Goal: Task Accomplishment & Management: Manage account settings

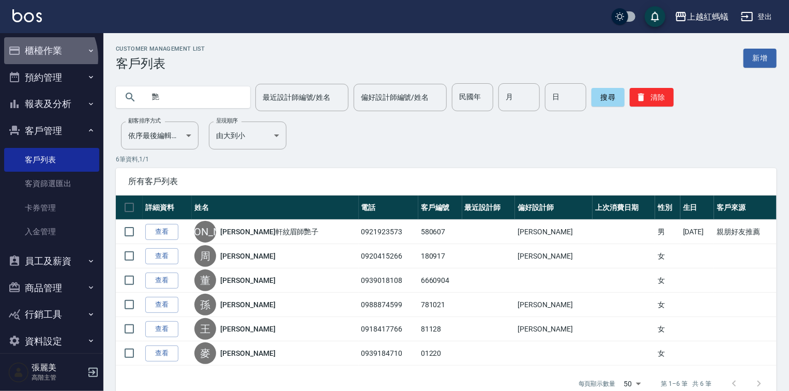
click at [37, 57] on button "櫃檯作業" at bounding box center [51, 50] width 95 height 27
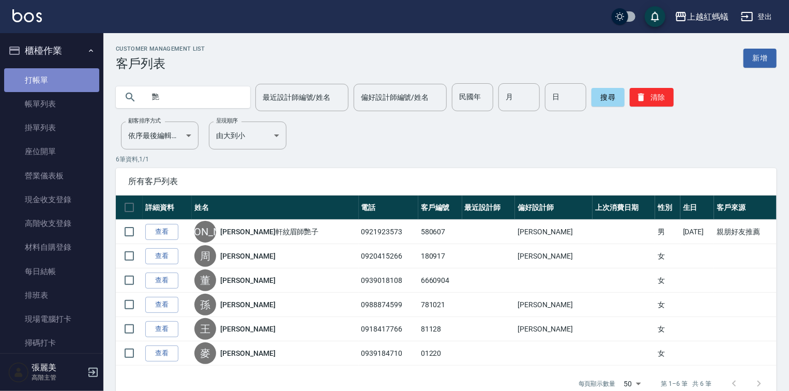
click at [57, 75] on link "打帳單" at bounding box center [51, 80] width 95 height 24
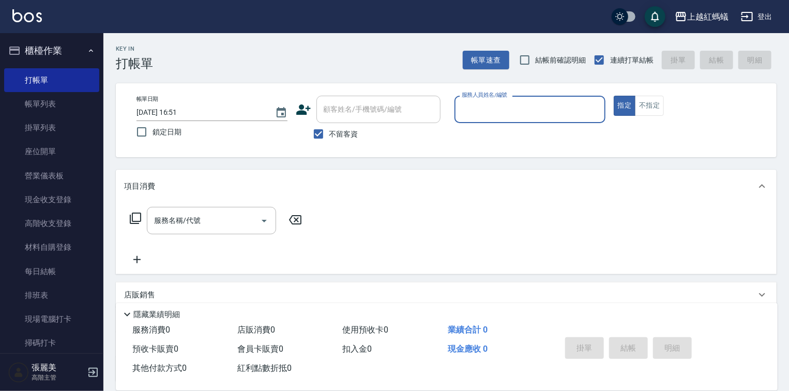
click at [488, 110] on input "服務人員姓名/編號" at bounding box center [530, 109] width 142 height 18
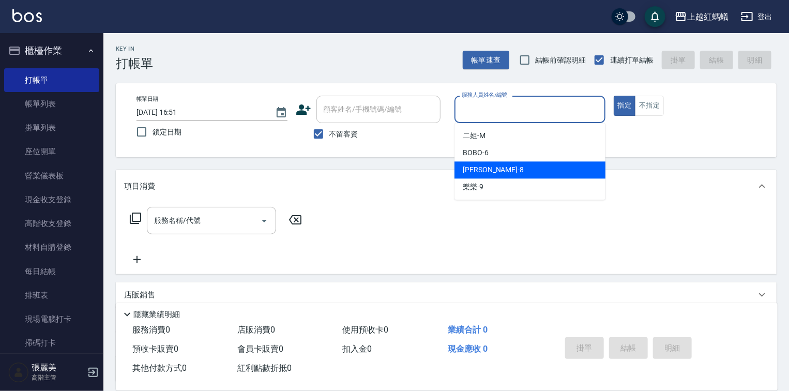
click at [526, 170] on div "[PERSON_NAME] -8" at bounding box center [529, 169] width 151 height 17
type input "[PERSON_NAME]-8"
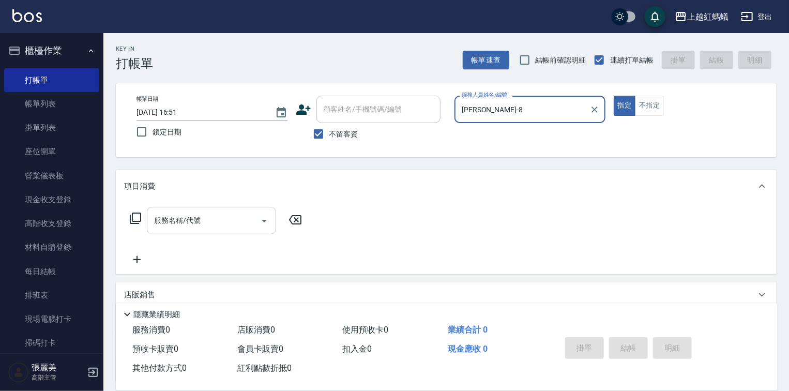
click at [196, 213] on input "服務名稱/代號" at bounding box center [203, 220] width 104 height 18
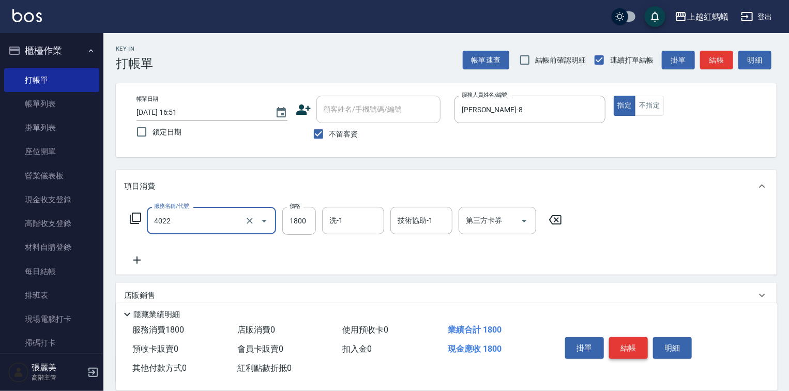
type input "時尚染髮(中)(4022)"
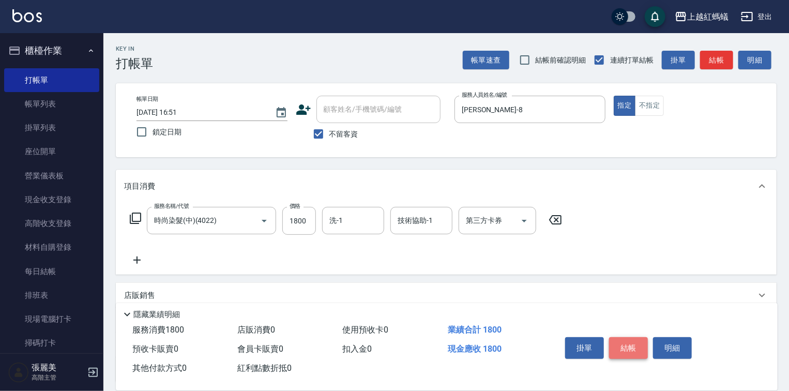
click at [645, 349] on button "結帳" at bounding box center [628, 348] width 39 height 22
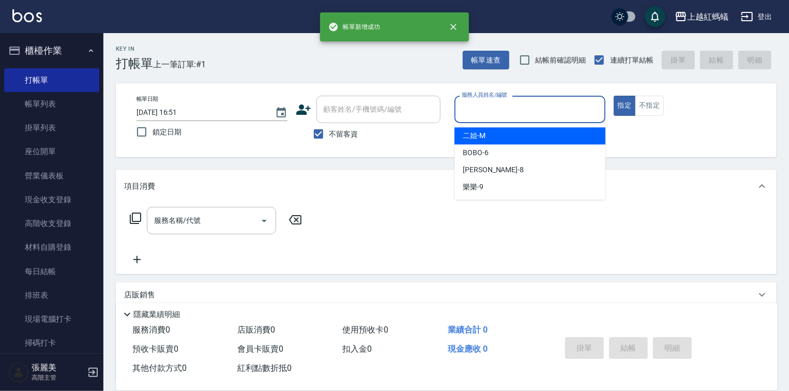
click at [513, 114] on input "服務人員姓名/編號" at bounding box center [530, 109] width 142 height 18
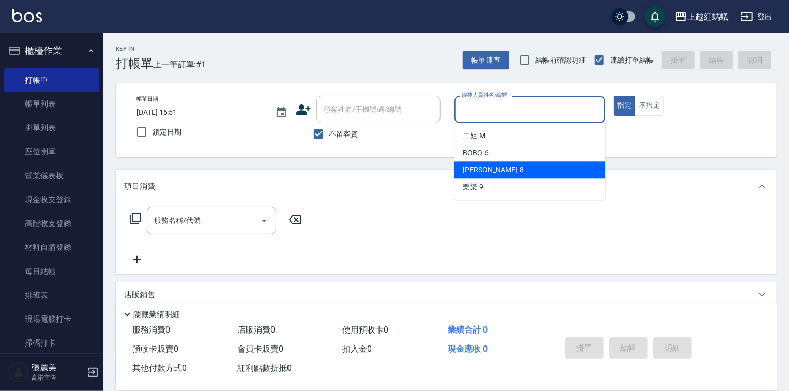
click at [516, 172] on div "[PERSON_NAME] -8" at bounding box center [529, 169] width 151 height 17
type input "[PERSON_NAME]-8"
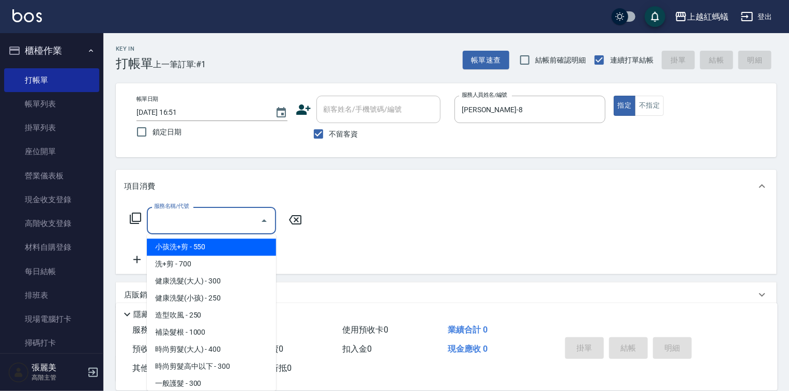
drag, startPoint x: 213, startPoint y: 217, endPoint x: 237, endPoint y: 250, distance: 41.1
click at [215, 217] on input "服務名稱/代號" at bounding box center [203, 220] width 104 height 18
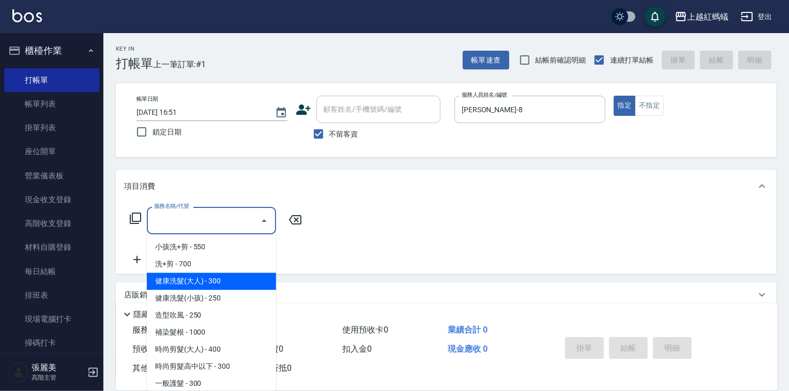
click at [246, 281] on span "健康洗髮(大人) - 300" at bounding box center [211, 281] width 129 height 17
type input "健康洗髮(大人)(201)"
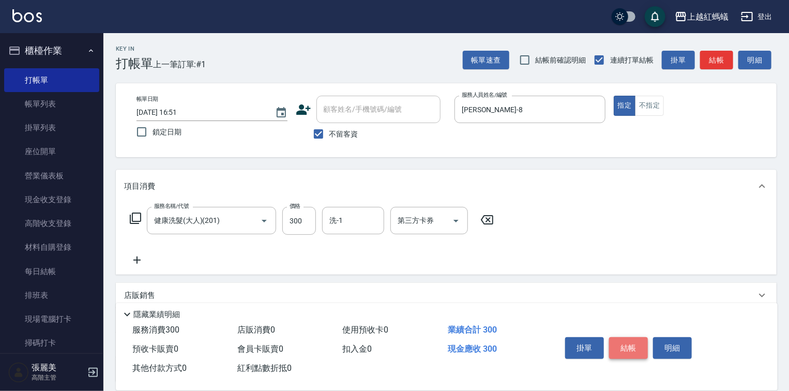
click at [637, 343] on button "結帳" at bounding box center [628, 348] width 39 height 22
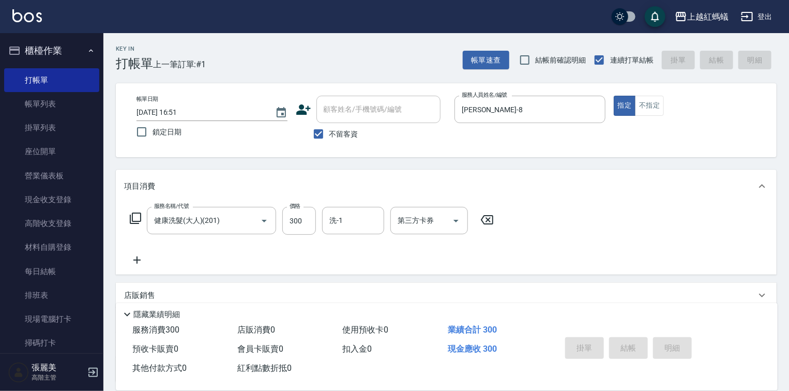
type input "[DATE] 16:52"
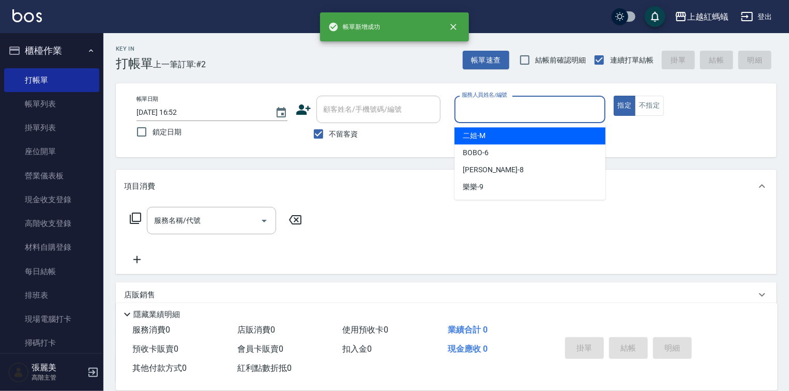
drag, startPoint x: 519, startPoint y: 112, endPoint x: 492, endPoint y: 198, distance: 90.4
click at [518, 112] on input "服務人員姓名/編號" at bounding box center [530, 109] width 142 height 18
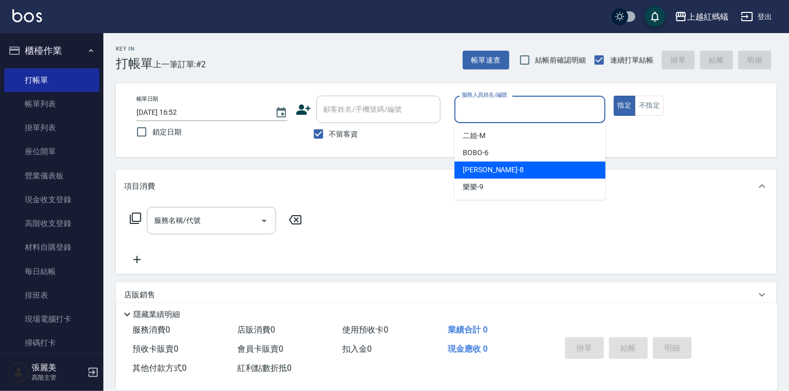
click at [489, 175] on div "[PERSON_NAME] -8" at bounding box center [529, 169] width 151 height 17
type input "[PERSON_NAME]-8"
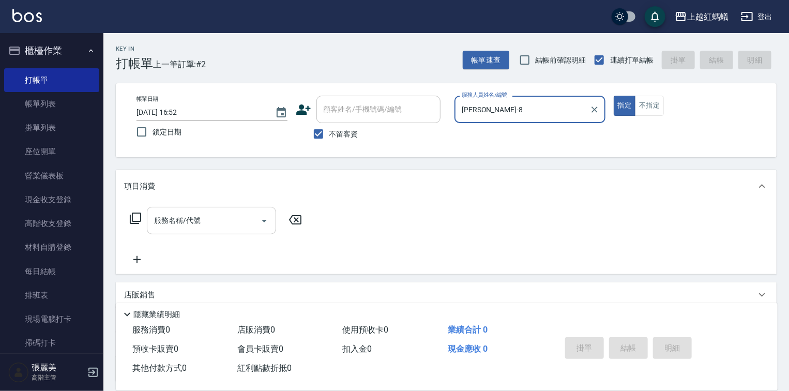
click at [242, 219] on input "服務名稱/代號" at bounding box center [203, 220] width 104 height 18
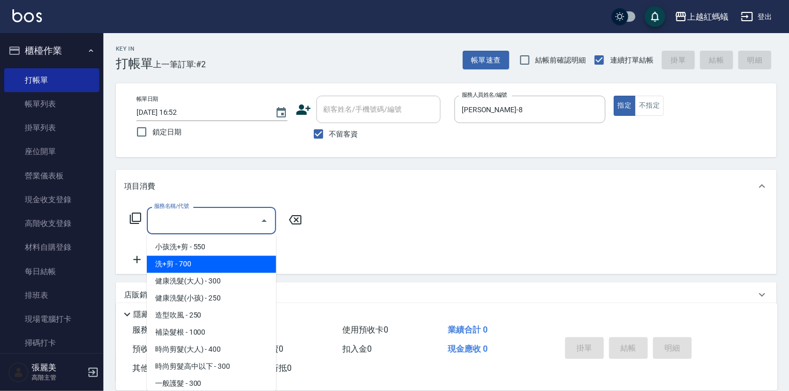
click at [209, 266] on span "洗+剪 - 700" at bounding box center [211, 264] width 129 height 17
type input "洗+剪(200)"
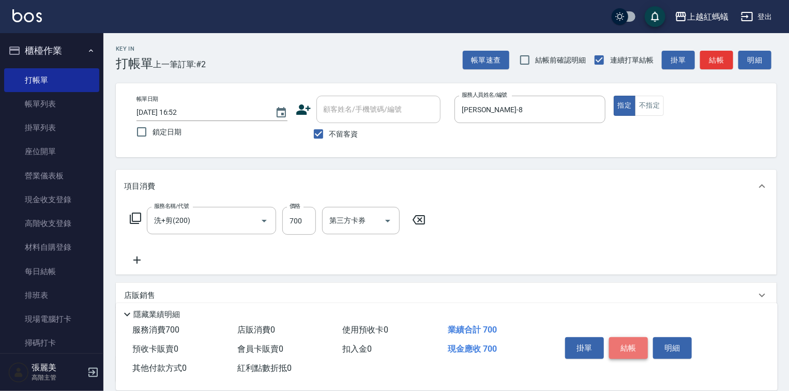
click at [631, 344] on button "結帳" at bounding box center [628, 348] width 39 height 22
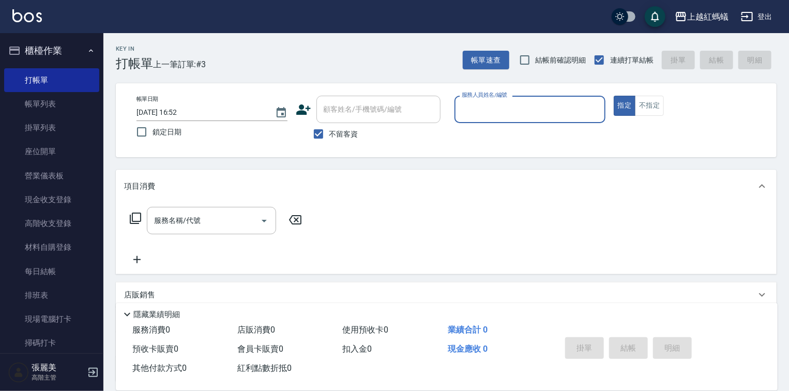
drag, startPoint x: 486, startPoint y: 116, endPoint x: 487, endPoint y: 121, distance: 5.3
click at [487, 118] on input "服務人員姓名/編號" at bounding box center [530, 109] width 142 height 18
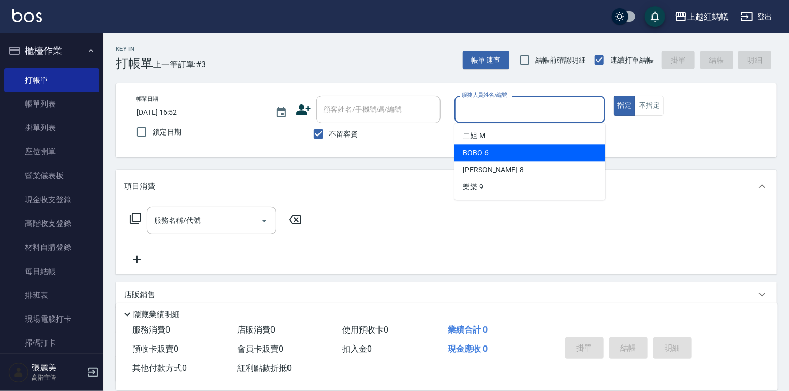
click at [494, 155] on div "BOBO -6" at bounding box center [529, 152] width 151 height 17
type input "BOBO-6"
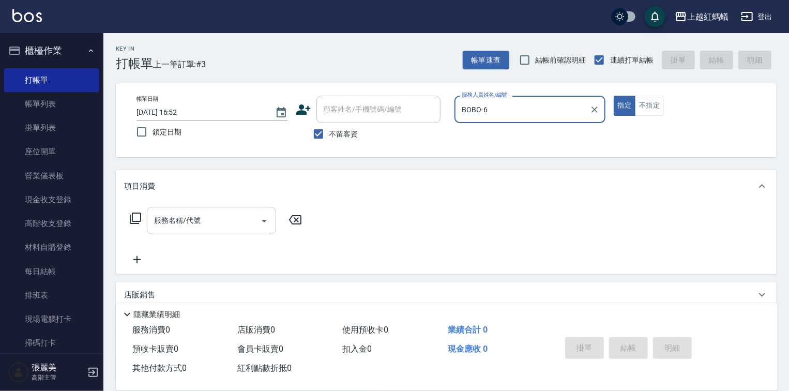
click at [250, 219] on input "服務名稱/代號" at bounding box center [203, 220] width 104 height 18
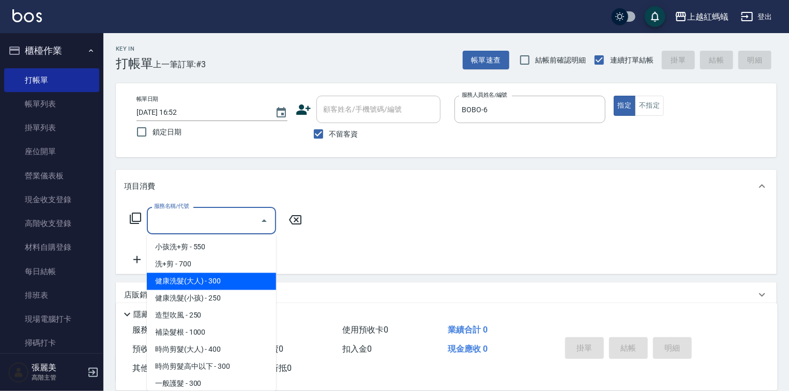
click at [247, 276] on span "健康洗髮(大人) - 300" at bounding box center [211, 281] width 129 height 17
type input "健康洗髮(大人)(201)"
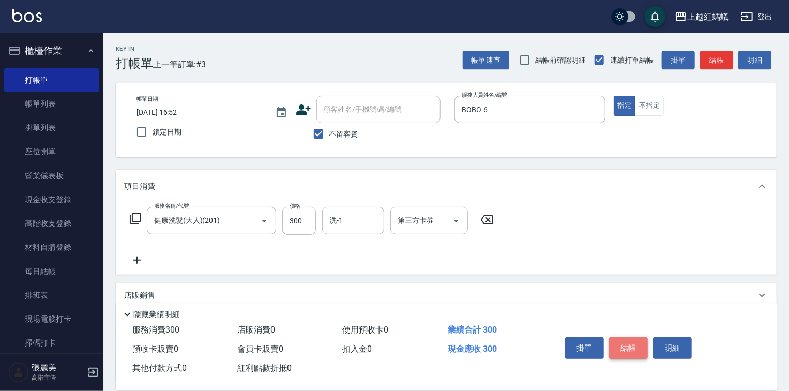
click at [630, 341] on button "結帳" at bounding box center [628, 348] width 39 height 22
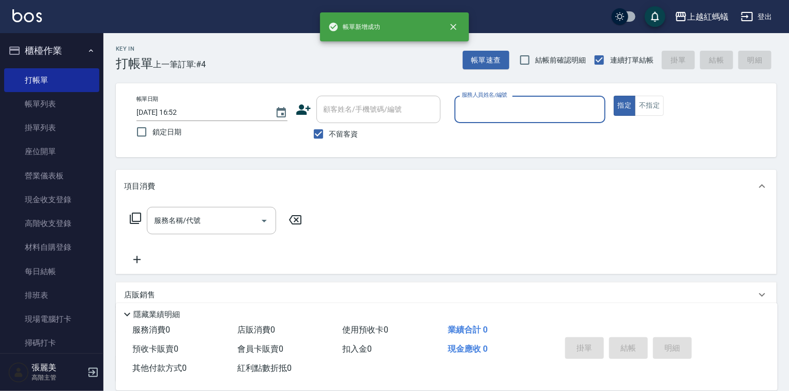
click at [524, 120] on div "服務人員姓名/編號" at bounding box center [529, 109] width 151 height 27
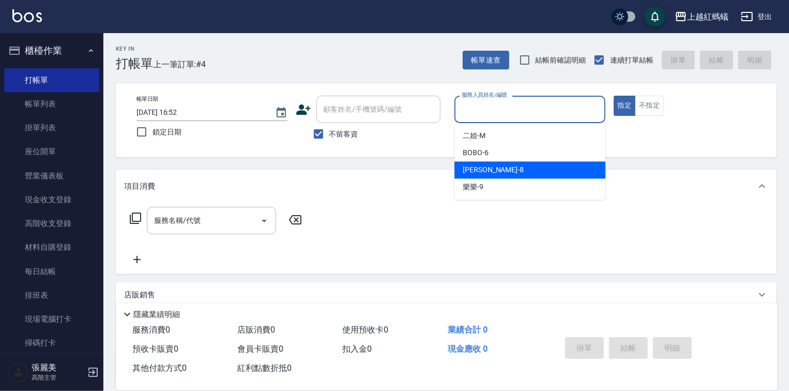
click at [493, 167] on div "[PERSON_NAME] -8" at bounding box center [529, 169] width 151 height 17
type input "[PERSON_NAME]-8"
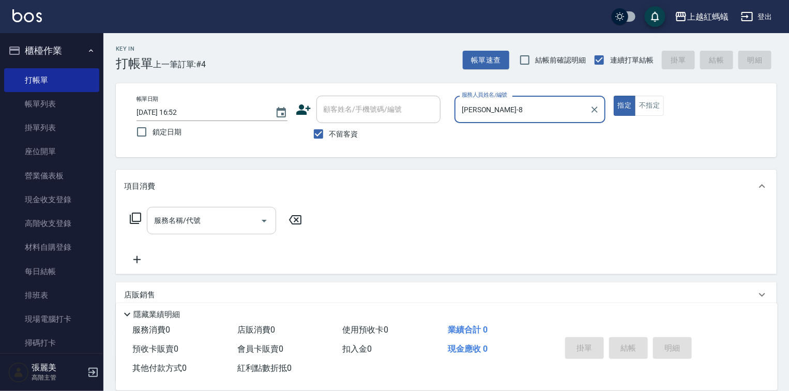
click at [247, 209] on div "服務名稱/代號" at bounding box center [211, 220] width 129 height 27
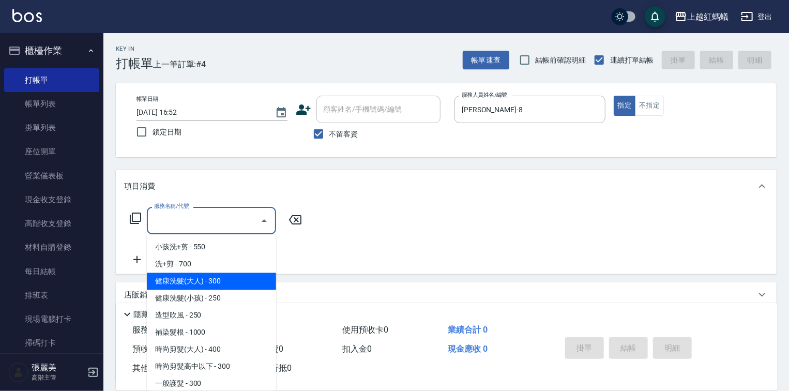
click at [248, 280] on span "健康洗髮(大人) - 300" at bounding box center [211, 281] width 129 height 17
type input "健康洗髮(大人)(201)"
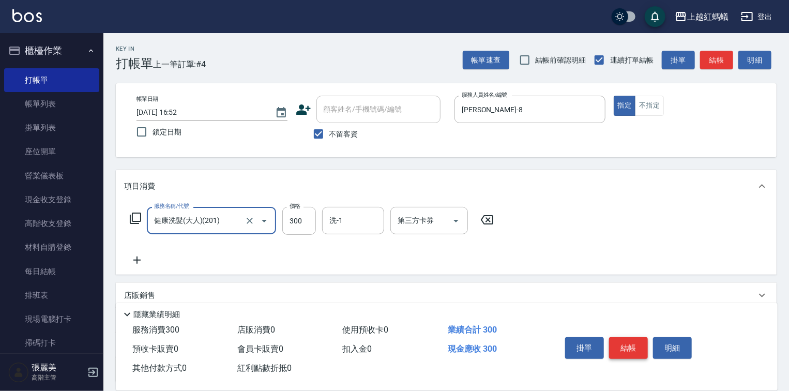
click at [635, 344] on button "結帳" at bounding box center [628, 348] width 39 height 22
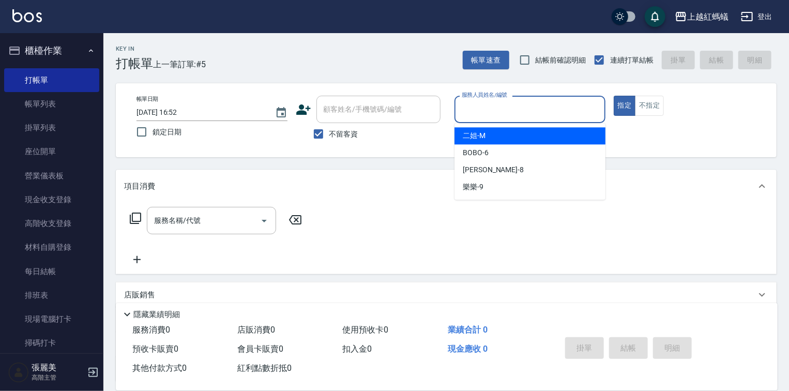
drag, startPoint x: 540, startPoint y: 113, endPoint x: 515, endPoint y: 199, distance: 89.6
click at [540, 114] on input "服務人員姓名/編號" at bounding box center [530, 109] width 142 height 18
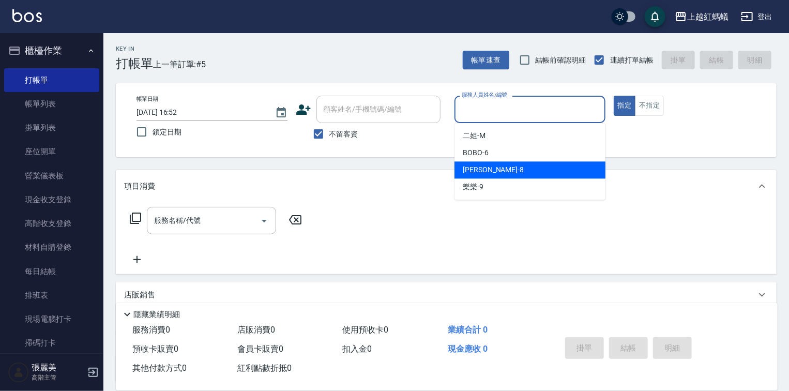
click at [508, 171] on div "[PERSON_NAME] -8" at bounding box center [529, 169] width 151 height 17
type input "[PERSON_NAME]-8"
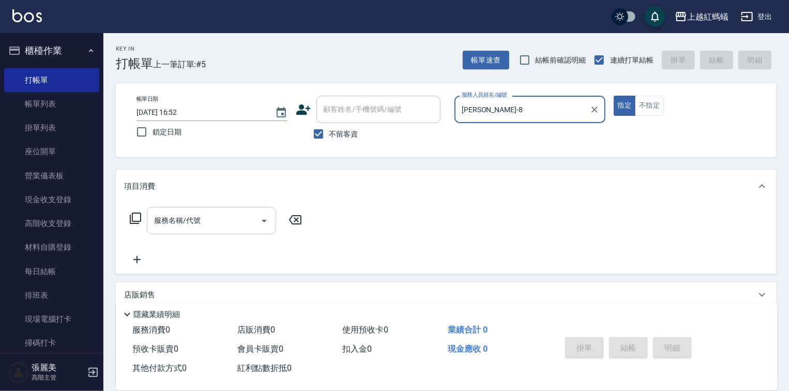
click at [225, 225] on input "服務名稱/代號" at bounding box center [203, 220] width 104 height 18
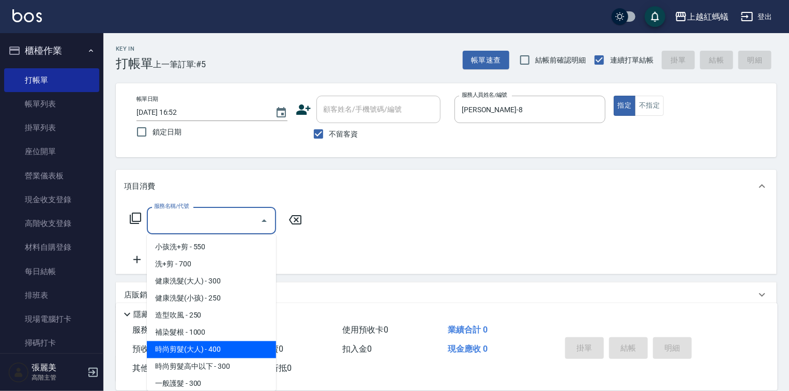
click at [232, 350] on span "時尚剪髮(大人) - 400" at bounding box center [211, 349] width 129 height 17
type input "時尚剪髮(大人)(301)"
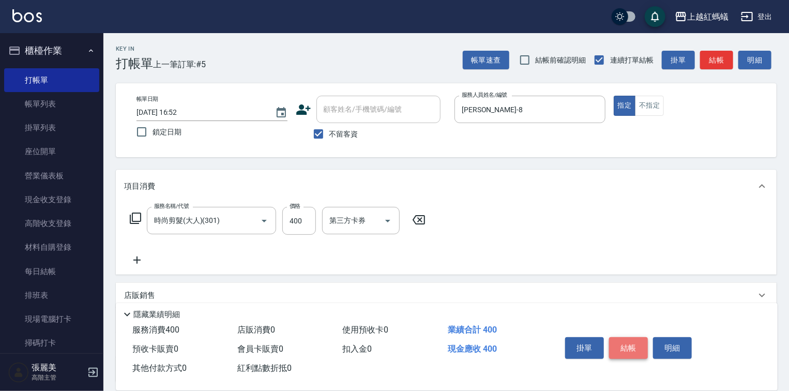
click at [622, 344] on button "結帳" at bounding box center [628, 348] width 39 height 22
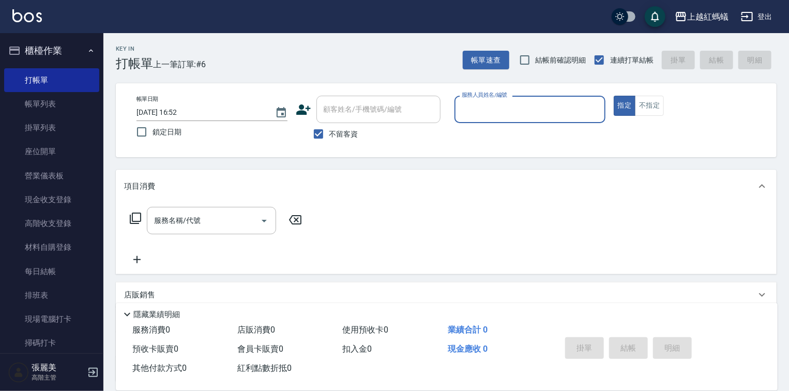
click at [508, 111] on input "服務人員姓名/編號" at bounding box center [530, 109] width 142 height 18
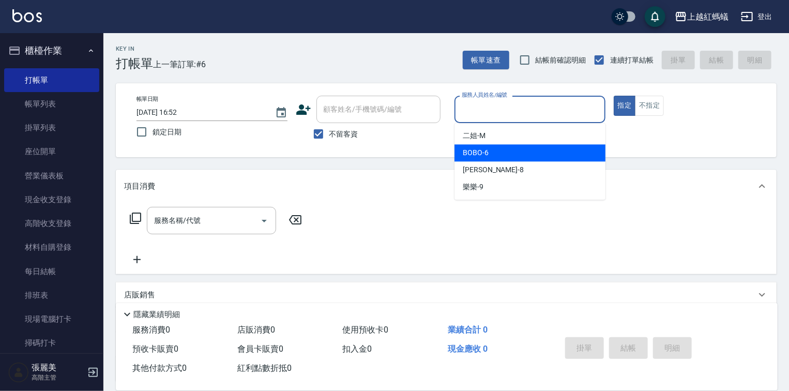
click at [491, 153] on div "BOBO -6" at bounding box center [529, 152] width 151 height 17
type input "BOBO-6"
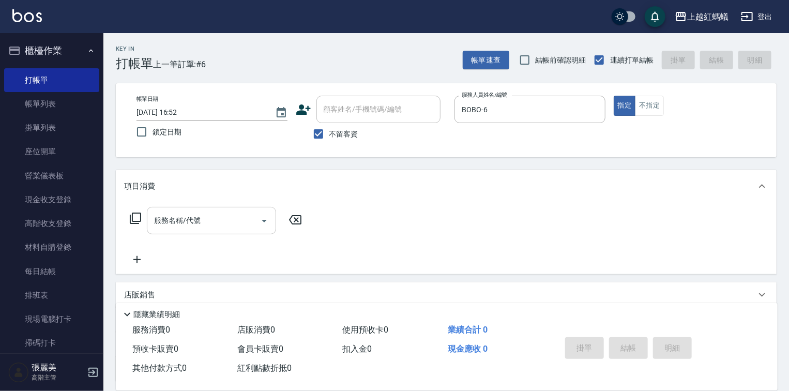
drag, startPoint x: 240, startPoint y: 205, endPoint x: 221, endPoint y: 223, distance: 26.3
click at [230, 212] on div "服務名稱/代號 服務名稱/代號" at bounding box center [446, 238] width 660 height 71
click at [222, 226] on input "服務名稱/代號" at bounding box center [203, 220] width 104 height 18
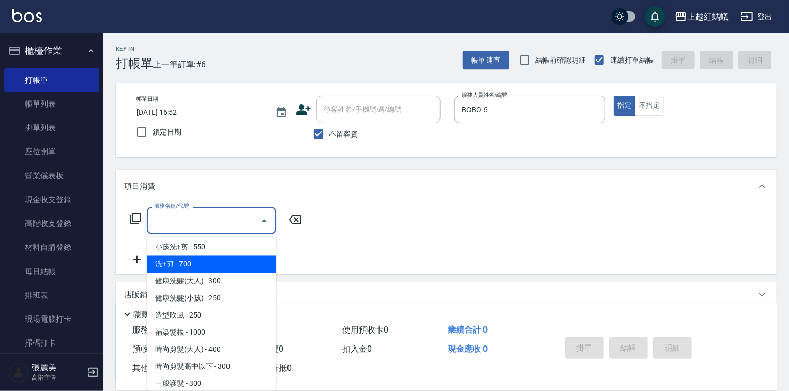
click at [213, 269] on span "洗+剪 - 700" at bounding box center [211, 264] width 129 height 17
type input "洗+剪(200)"
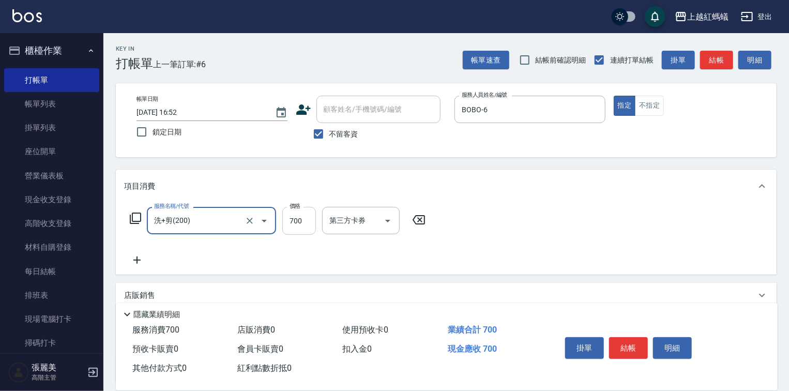
click at [301, 219] on input "700" at bounding box center [299, 221] width 34 height 28
type input "600"
click at [619, 343] on button "結帳" at bounding box center [628, 348] width 39 height 22
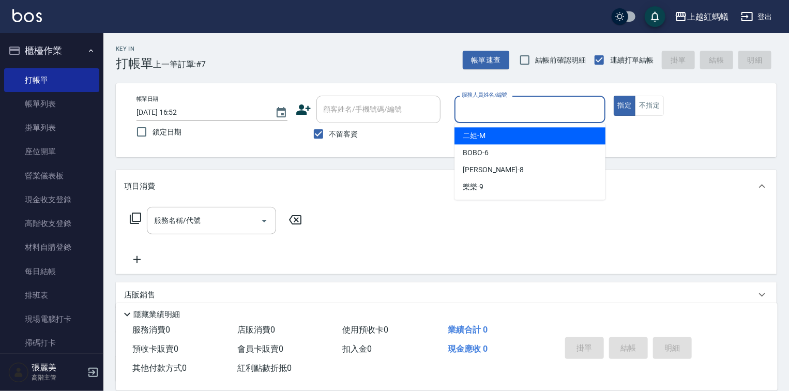
click at [517, 118] on input "服務人員姓名/編號" at bounding box center [530, 109] width 142 height 18
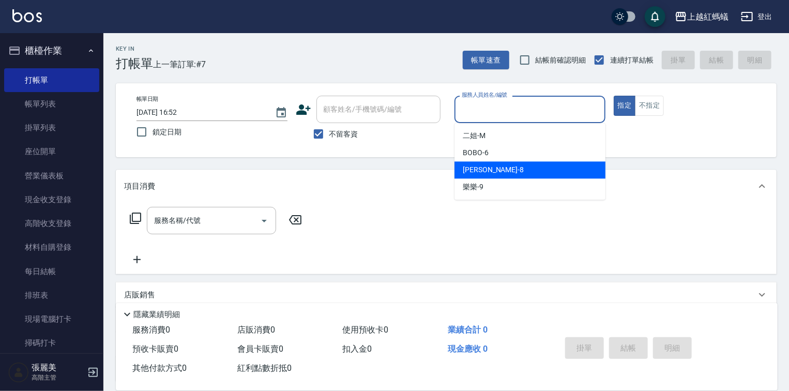
click at [513, 176] on div "[PERSON_NAME] -8" at bounding box center [529, 169] width 151 height 17
type input "[PERSON_NAME]-8"
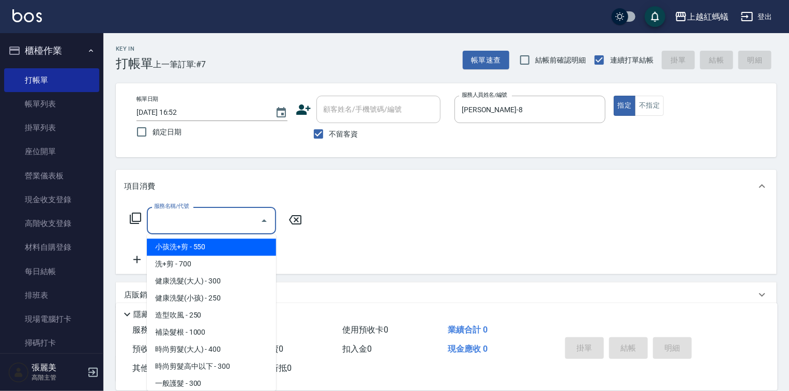
click at [165, 223] on input "服務名稱/代號" at bounding box center [203, 220] width 104 height 18
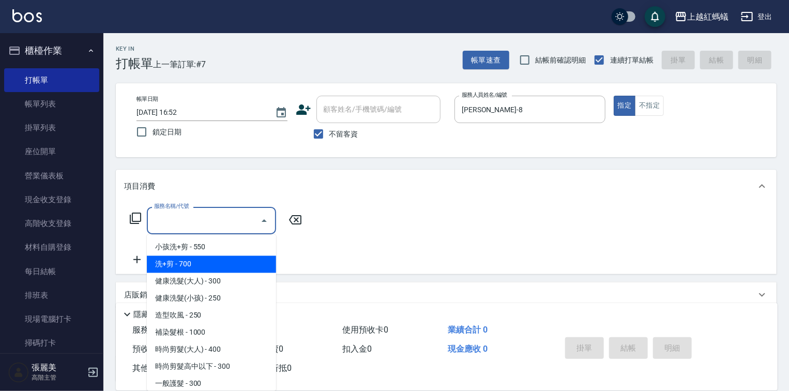
click at [191, 263] on span "洗+剪 - 700" at bounding box center [211, 264] width 129 height 17
type input "洗+剪(200)"
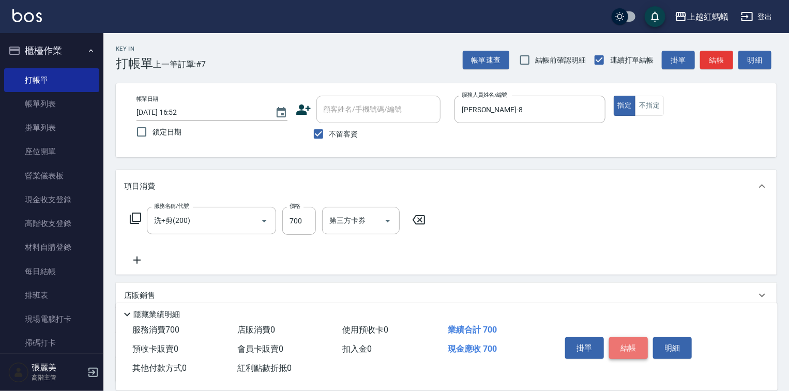
click at [638, 347] on button "結帳" at bounding box center [628, 348] width 39 height 22
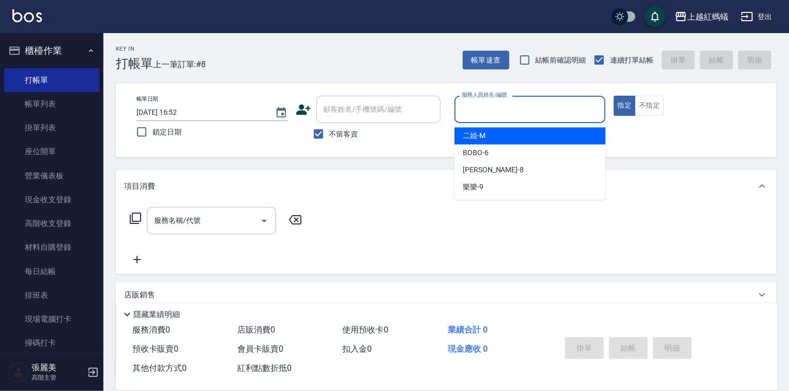
drag, startPoint x: 486, startPoint y: 100, endPoint x: 482, endPoint y: 116, distance: 16.0
click at [485, 102] on input "服務人員姓名/編號" at bounding box center [530, 109] width 142 height 18
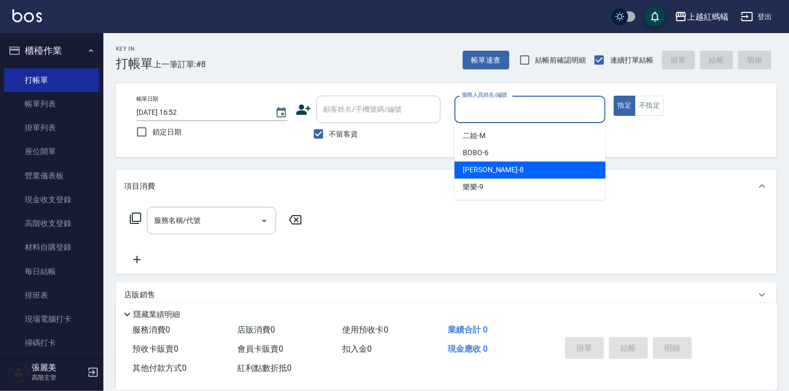
click at [480, 174] on span "[PERSON_NAME] -8" at bounding box center [492, 169] width 61 height 11
type input "[PERSON_NAME]-8"
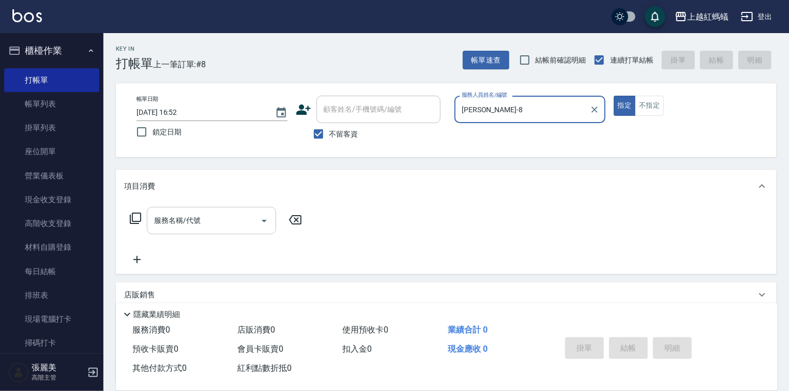
click at [228, 213] on input "服務名稱/代號" at bounding box center [203, 220] width 104 height 18
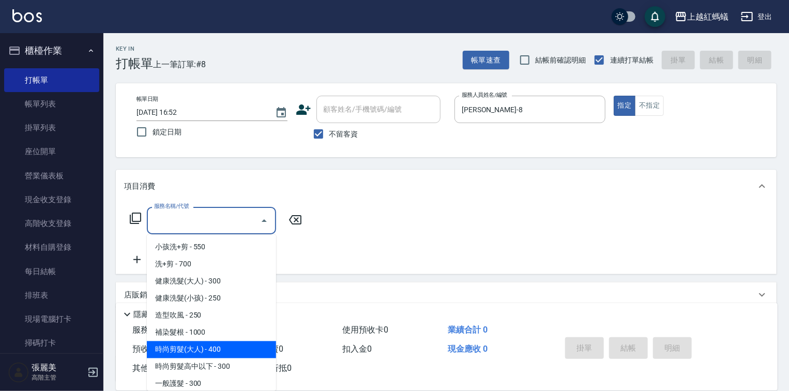
click at [240, 347] on span "時尚剪髮(大人) - 400" at bounding box center [211, 349] width 129 height 17
type input "時尚剪髮(大人)(301)"
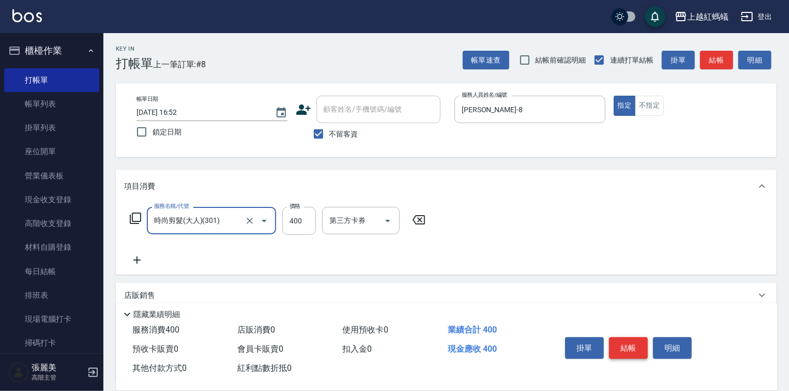
click at [630, 346] on button "結帳" at bounding box center [628, 348] width 39 height 22
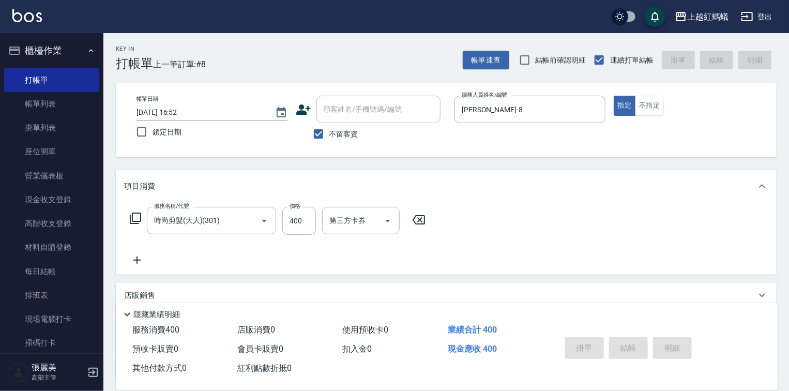
type input "[DATE] 16:53"
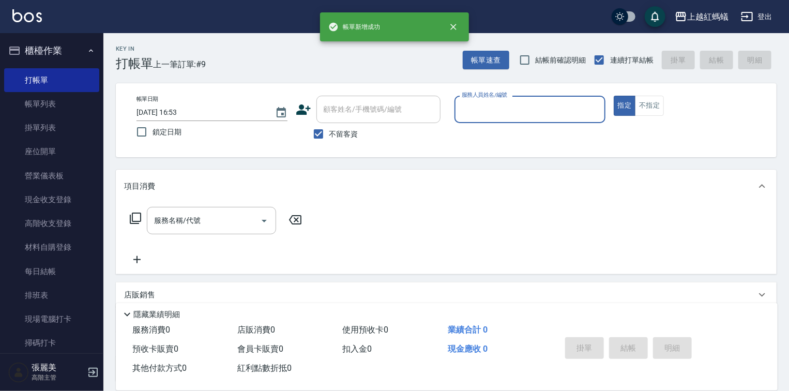
click at [512, 98] on div "服務人員姓名/編號" at bounding box center [529, 109] width 151 height 27
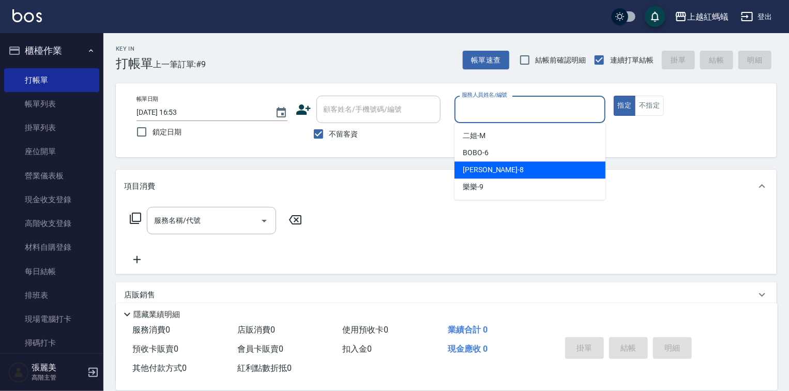
click at [493, 167] on div "[PERSON_NAME] -8" at bounding box center [529, 169] width 151 height 17
type input "[PERSON_NAME]-8"
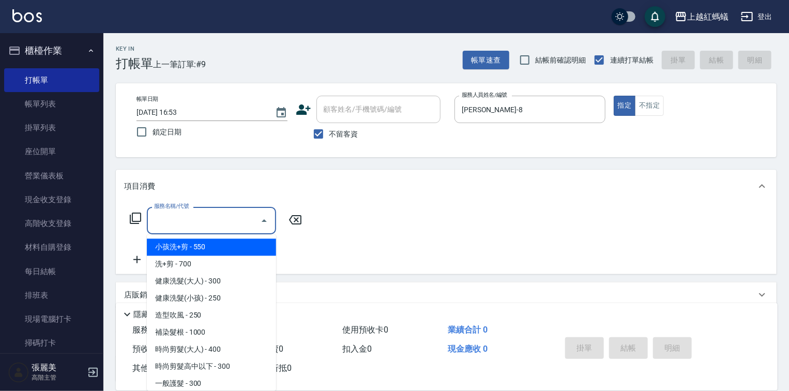
drag, startPoint x: 215, startPoint y: 220, endPoint x: 220, endPoint y: 267, distance: 47.8
click at [216, 220] on input "服務名稱/代號" at bounding box center [203, 220] width 104 height 18
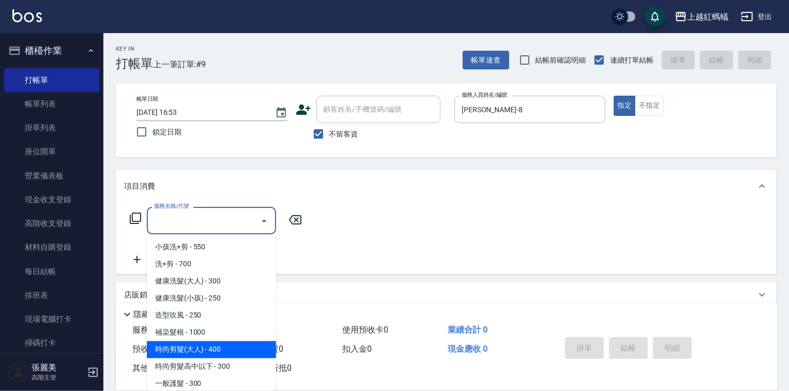
click at [250, 354] on span "時尚剪髮(大人) - 400" at bounding box center [211, 349] width 129 height 17
type input "時尚剪髮(大人)(301)"
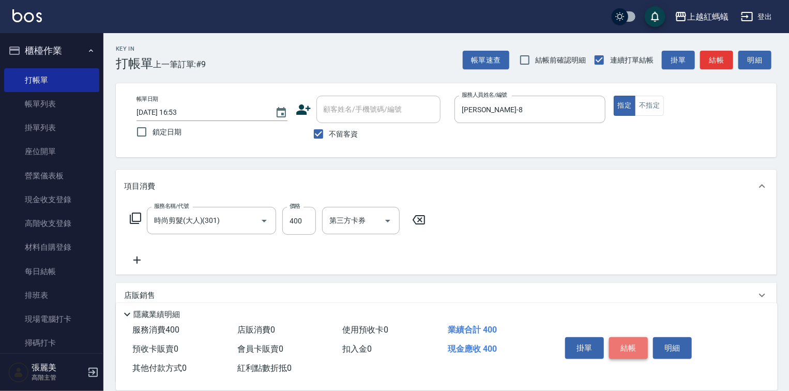
click at [633, 341] on button "結帳" at bounding box center [628, 348] width 39 height 22
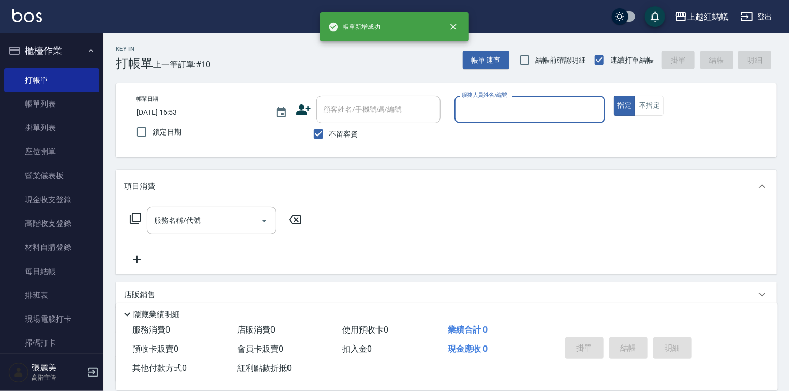
click at [506, 103] on input "服務人員姓名/編號" at bounding box center [530, 109] width 142 height 18
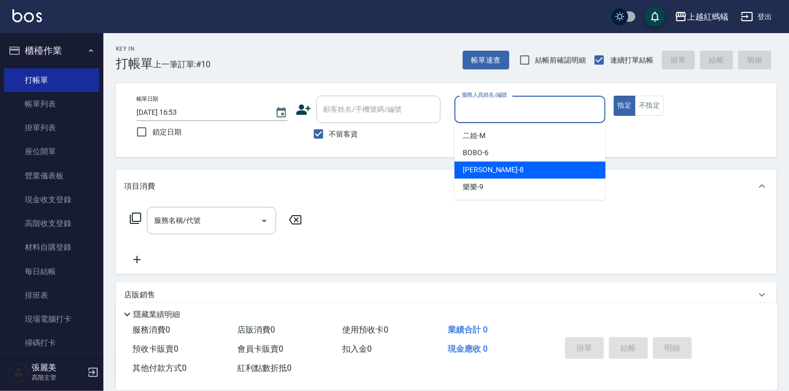
click at [503, 165] on div "[PERSON_NAME] -8" at bounding box center [529, 169] width 151 height 17
type input "[PERSON_NAME]-8"
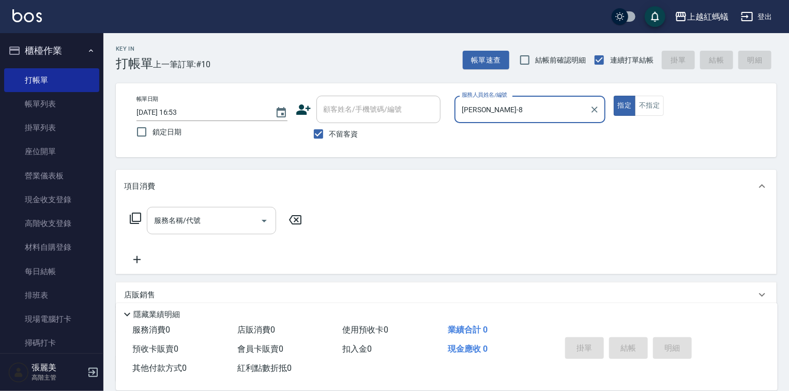
click at [251, 215] on input "服務名稱/代號" at bounding box center [203, 220] width 104 height 18
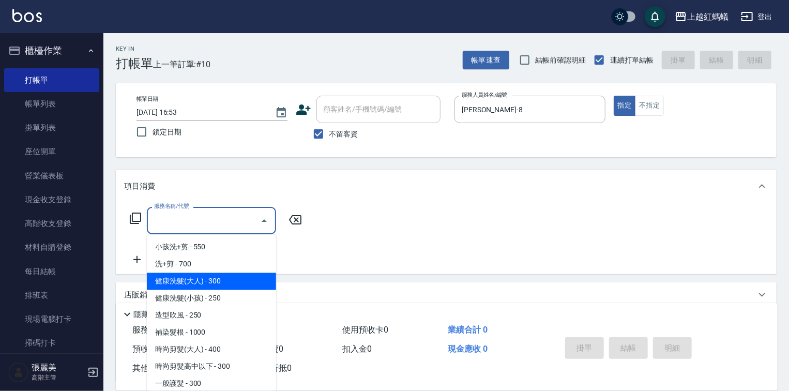
click at [242, 274] on span "健康洗髮(大人) - 300" at bounding box center [211, 281] width 129 height 17
type input "健康洗髮(大人)(201)"
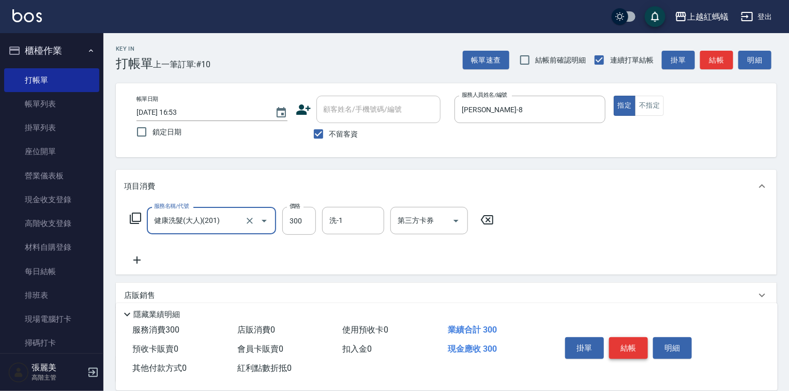
click at [611, 343] on button "結帳" at bounding box center [628, 348] width 39 height 22
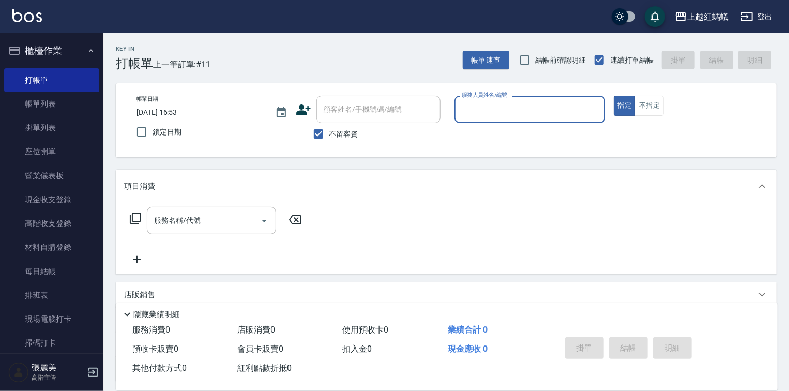
drag, startPoint x: 523, startPoint y: 98, endPoint x: 520, endPoint y: 105, distance: 7.4
click at [521, 102] on div "服務人員姓名/編號" at bounding box center [529, 109] width 151 height 27
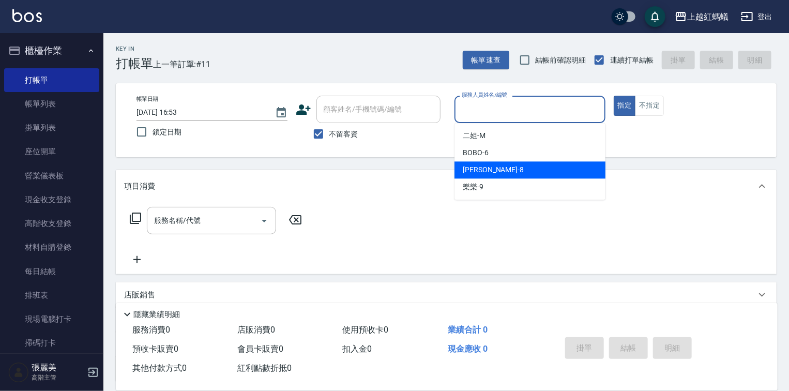
click at [477, 170] on span "[PERSON_NAME] -8" at bounding box center [492, 169] width 61 height 11
type input "[PERSON_NAME]-8"
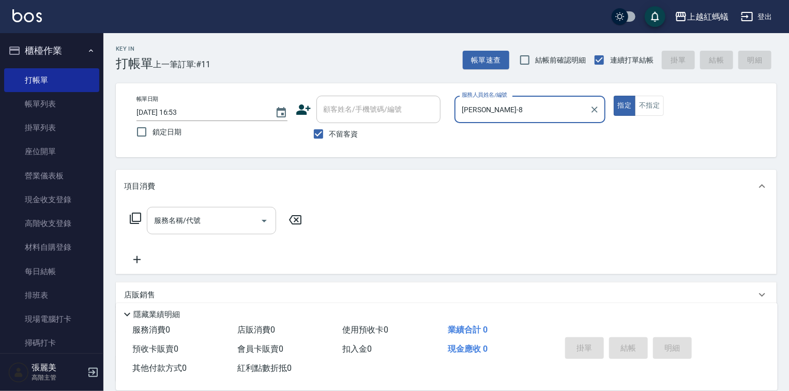
click at [256, 211] on div at bounding box center [264, 220] width 16 height 27
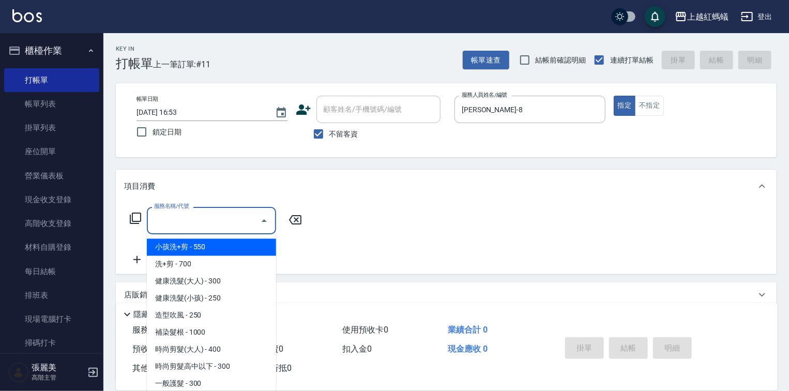
click at [237, 224] on input "服務名稱/代號" at bounding box center [203, 220] width 104 height 18
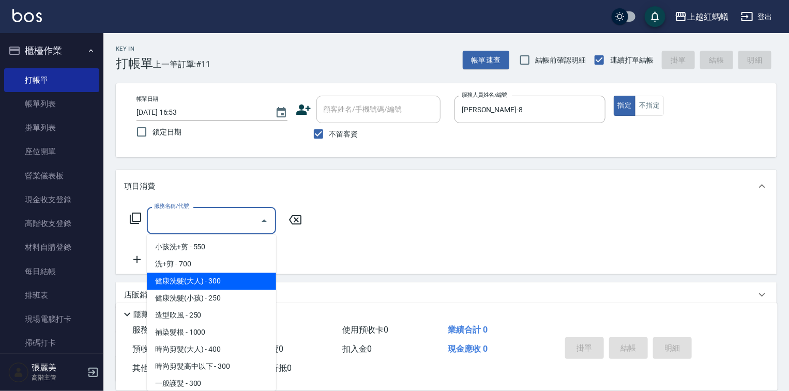
click at [238, 283] on span "健康洗髮(大人) - 300" at bounding box center [211, 281] width 129 height 17
type input "健康洗髮(大人)(201)"
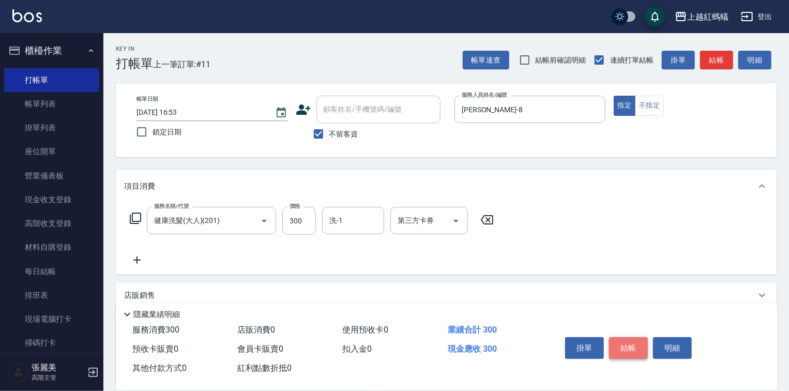
click at [629, 347] on button "結帳" at bounding box center [628, 348] width 39 height 22
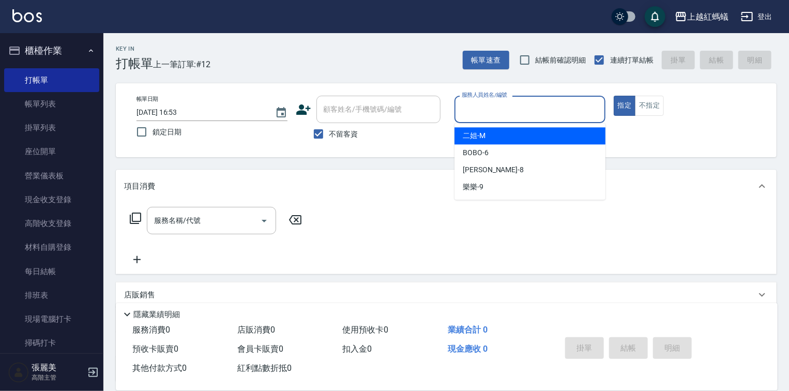
drag, startPoint x: 517, startPoint y: 103, endPoint x: 504, endPoint y: 128, distance: 28.0
click at [517, 103] on input "服務人員姓名/編號" at bounding box center [530, 109] width 142 height 18
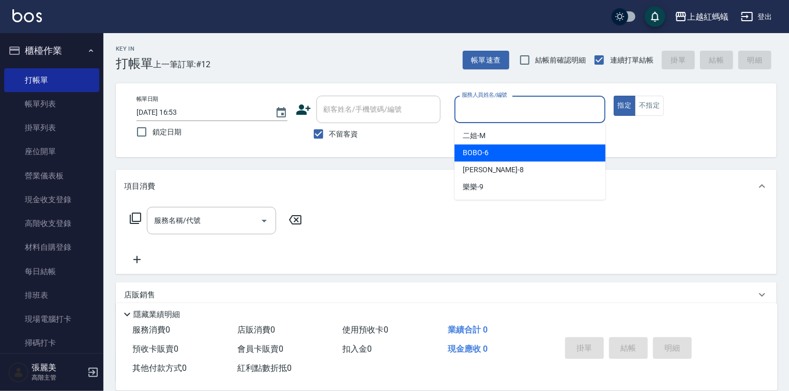
click at [500, 150] on div "BOBO -6" at bounding box center [529, 152] width 151 height 17
type input "BOBO-6"
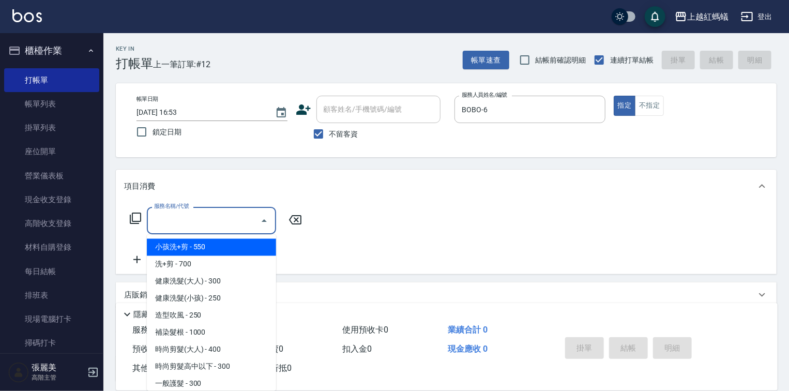
click at [222, 219] on input "服務名稱/代號" at bounding box center [203, 220] width 104 height 18
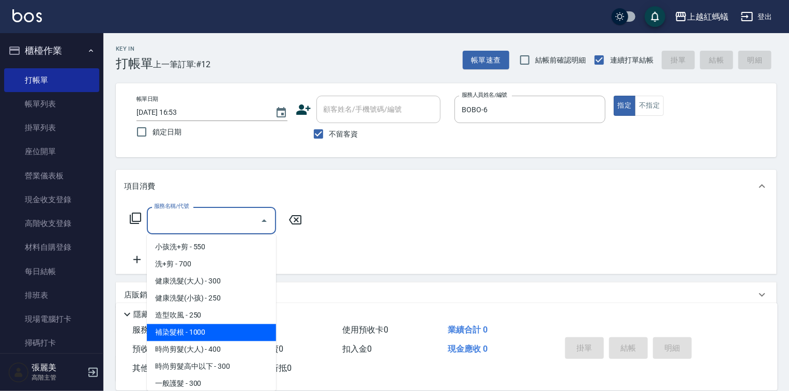
click at [210, 329] on span "補染髮根 - 1000" at bounding box center [211, 332] width 129 height 17
type input "補染髮根(204)"
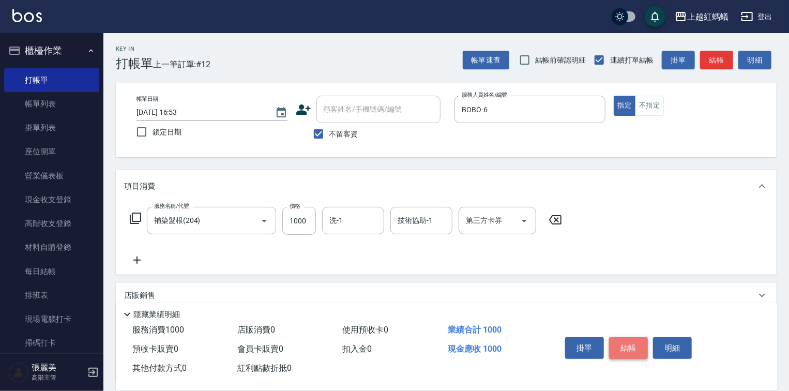
click at [635, 345] on button "結帳" at bounding box center [628, 348] width 39 height 22
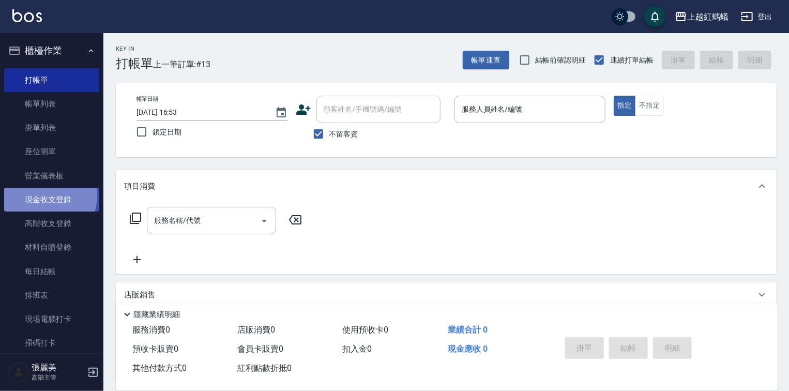
click at [43, 196] on link "現金收支登錄" at bounding box center [51, 200] width 95 height 24
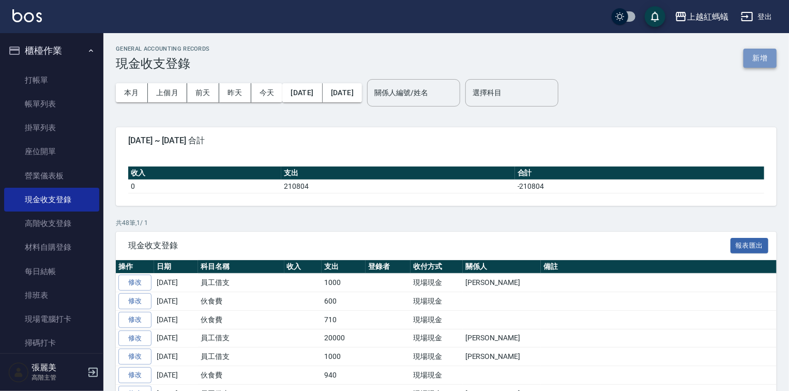
click at [752, 53] on button "新增" at bounding box center [759, 58] width 33 height 19
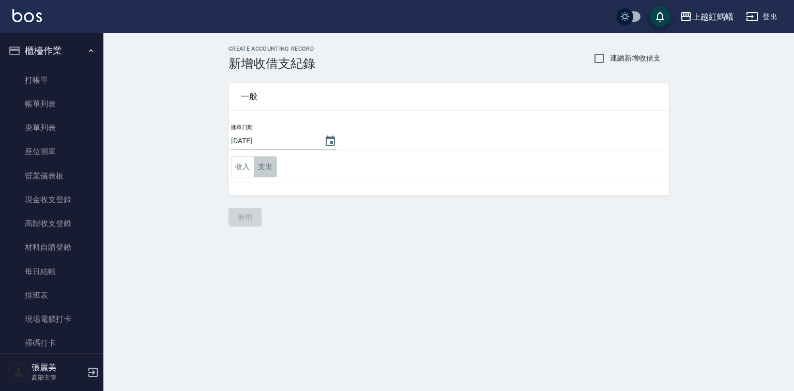
click at [266, 165] on button "支出" at bounding box center [265, 166] width 23 height 21
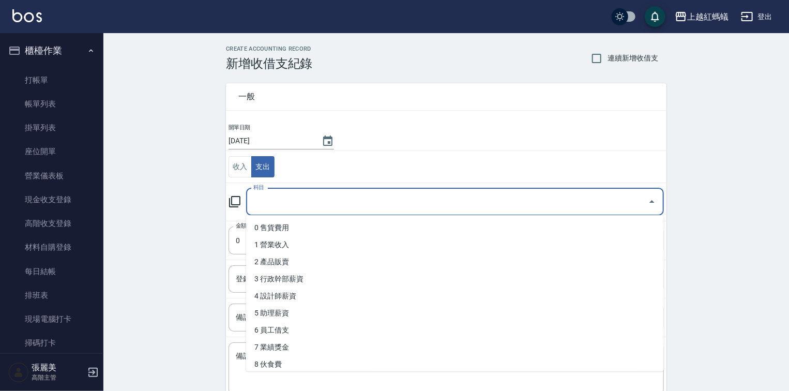
drag, startPoint x: 273, startPoint y: 200, endPoint x: 272, endPoint y: 272, distance: 71.8
click at [273, 200] on input "科目" at bounding box center [447, 202] width 393 height 18
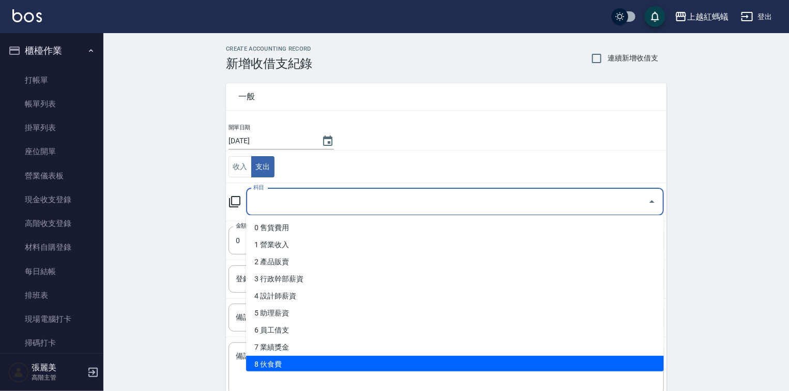
click at [269, 367] on li "8 伙食費" at bounding box center [455, 364] width 418 height 17
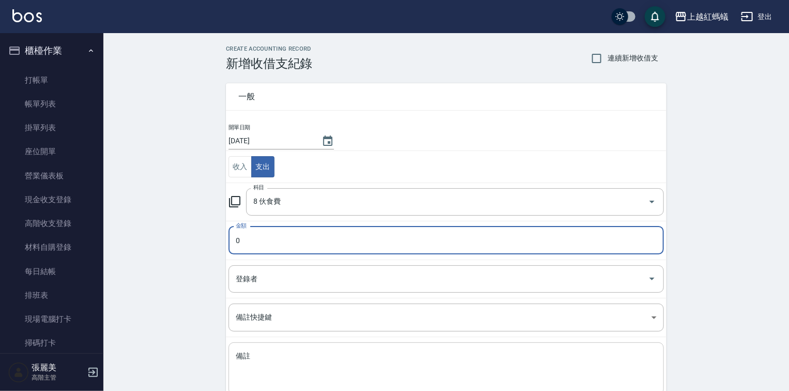
type input "8 伙食費"
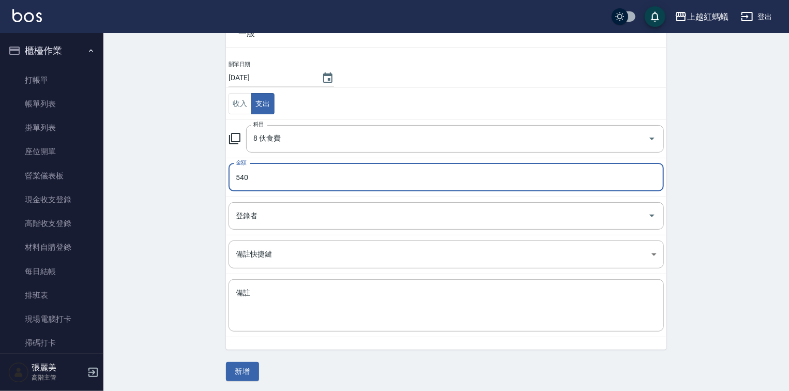
scroll to position [64, 0]
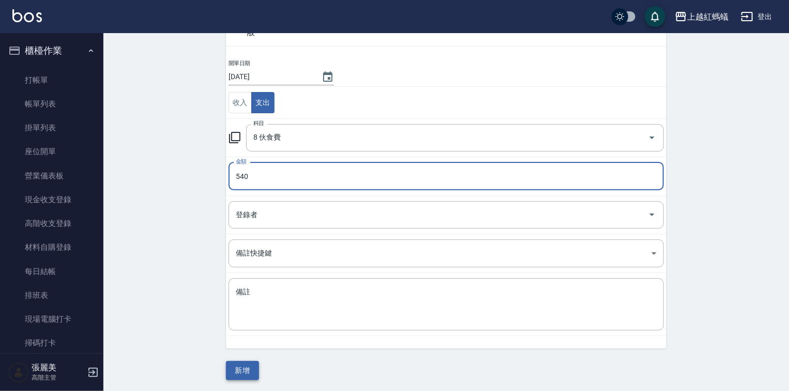
type input "540"
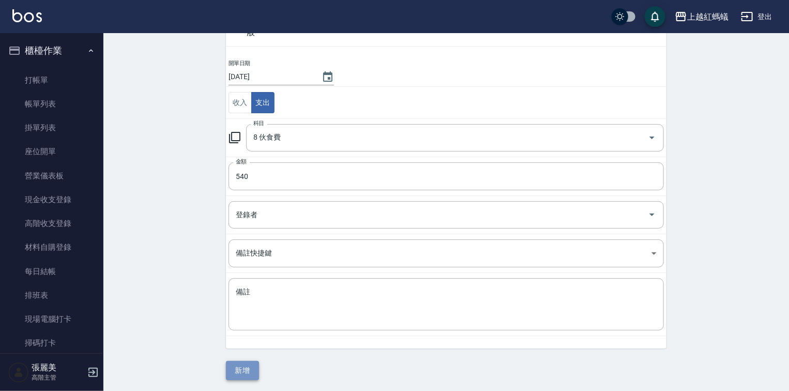
click at [241, 370] on button "新增" at bounding box center [242, 370] width 33 height 19
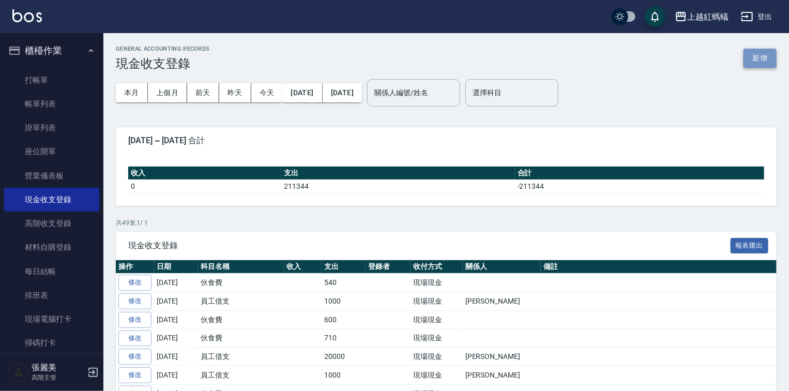
click at [753, 55] on button "新增" at bounding box center [759, 58] width 33 height 19
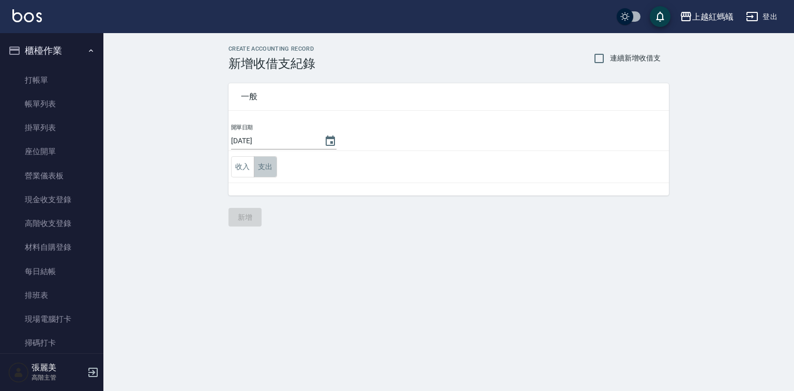
click at [264, 168] on button "支出" at bounding box center [265, 166] width 23 height 21
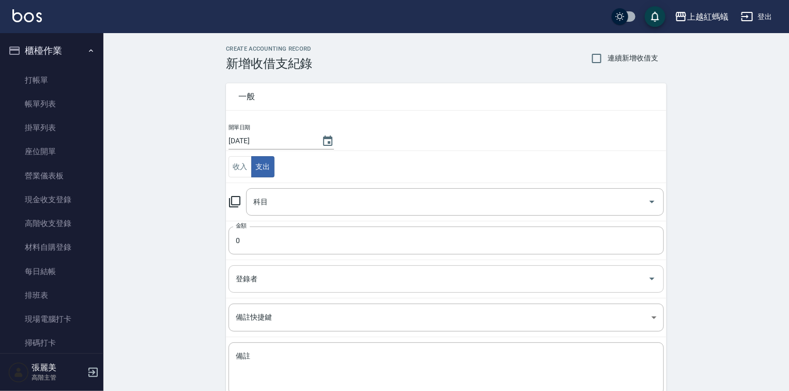
scroll to position [41, 0]
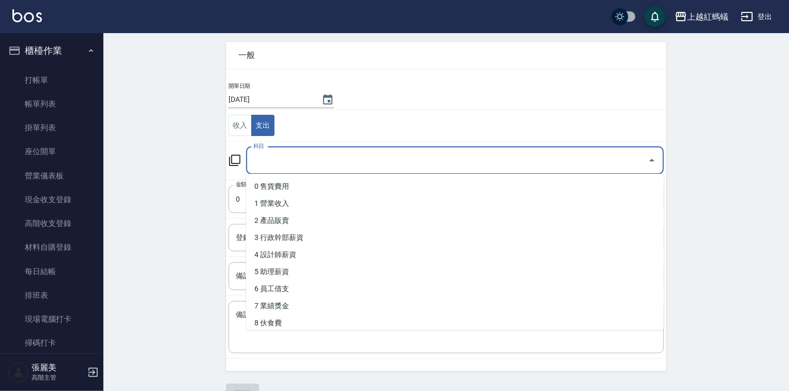
click at [269, 167] on input "科目" at bounding box center [447, 160] width 393 height 18
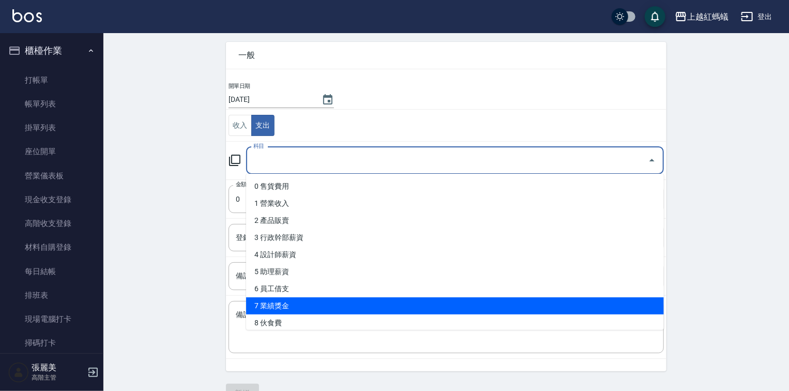
scroll to position [248, 0]
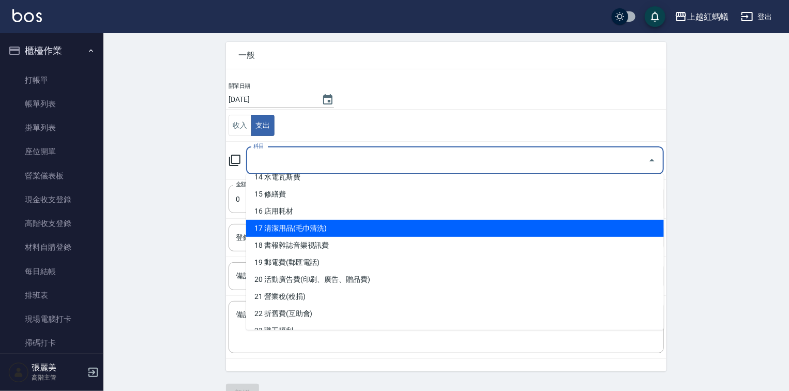
click at [295, 227] on li "17 清潔用品(毛巾清洗)" at bounding box center [455, 228] width 418 height 17
type input "17 清潔用品(毛巾清洗)"
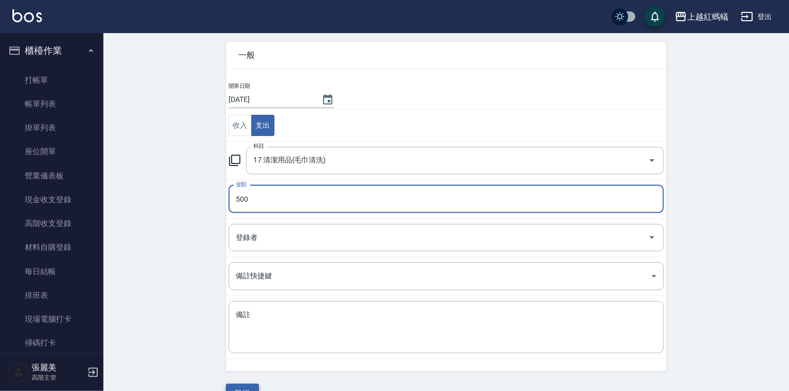
type input "500"
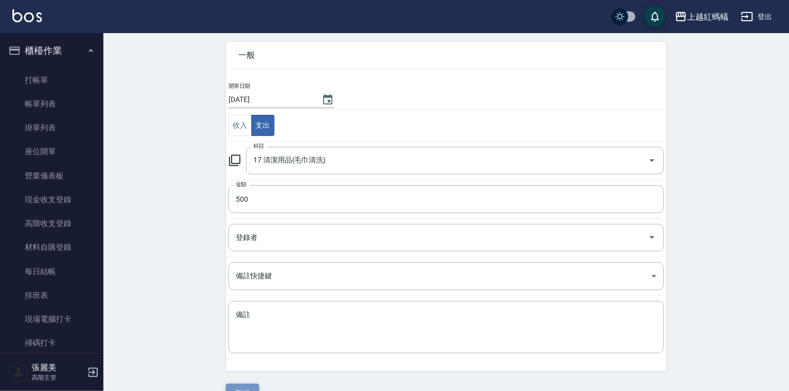
click at [248, 389] on button "新增" at bounding box center [242, 392] width 33 height 19
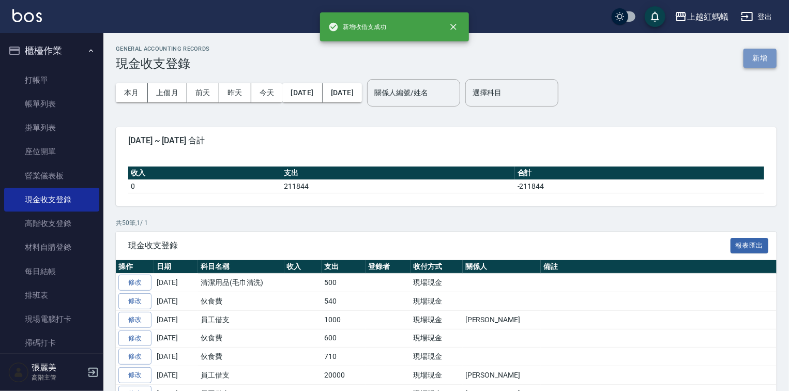
click at [759, 52] on button "新增" at bounding box center [759, 58] width 33 height 19
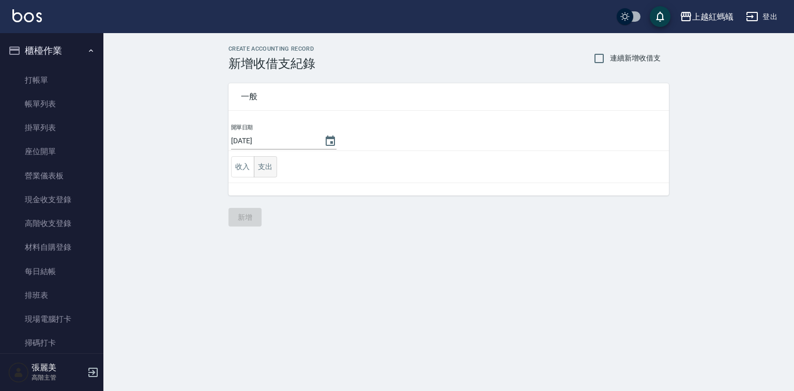
click at [265, 164] on button "支出" at bounding box center [265, 166] width 23 height 21
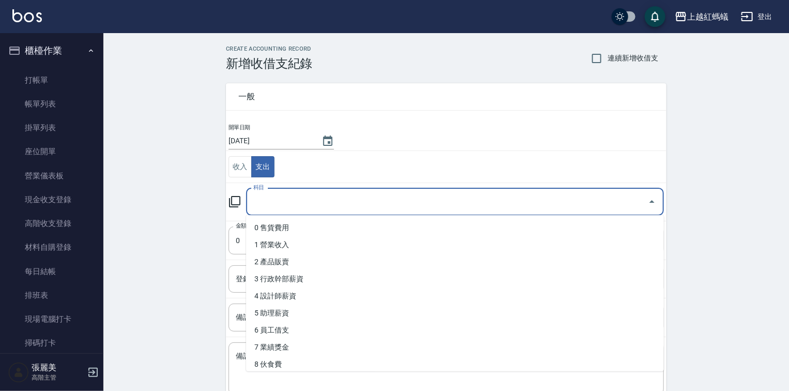
click at [270, 200] on input "科目" at bounding box center [447, 202] width 393 height 18
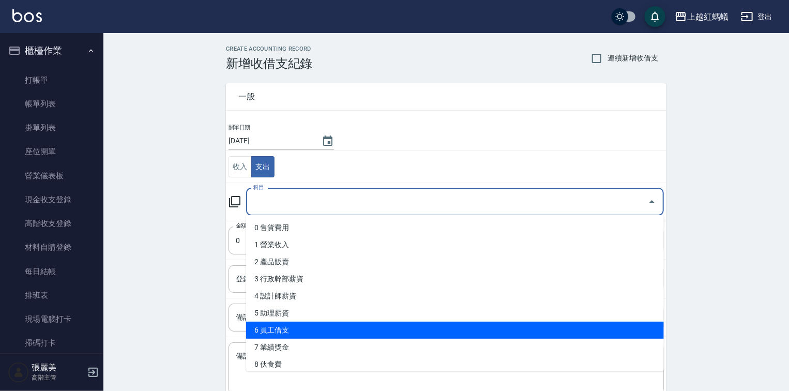
click at [285, 331] on li "6 員工借支" at bounding box center [455, 329] width 418 height 17
type input "6 員工借支"
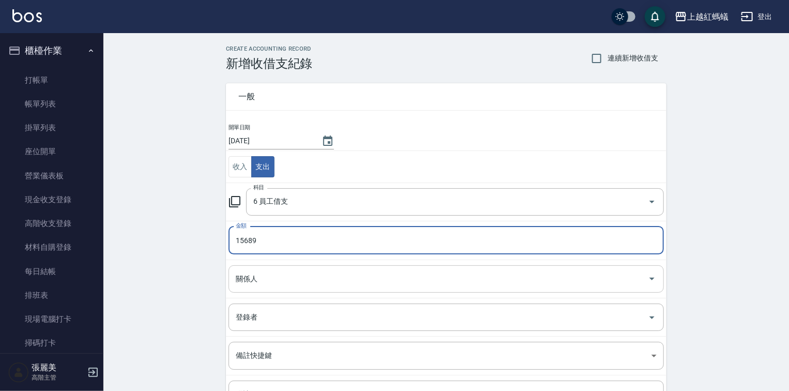
type input "15689"
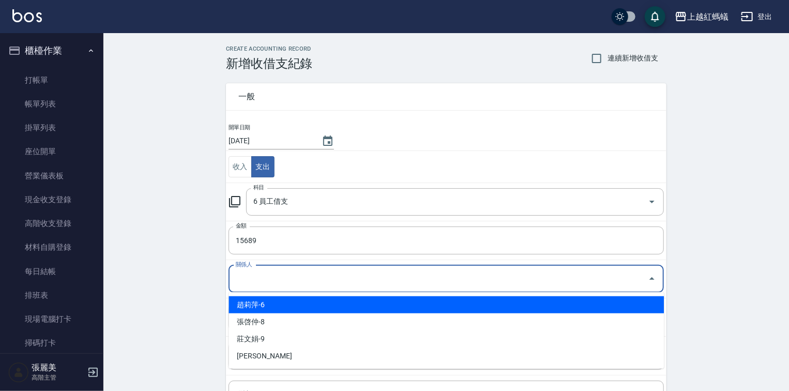
click at [304, 277] on input "關係人" at bounding box center [438, 279] width 410 height 18
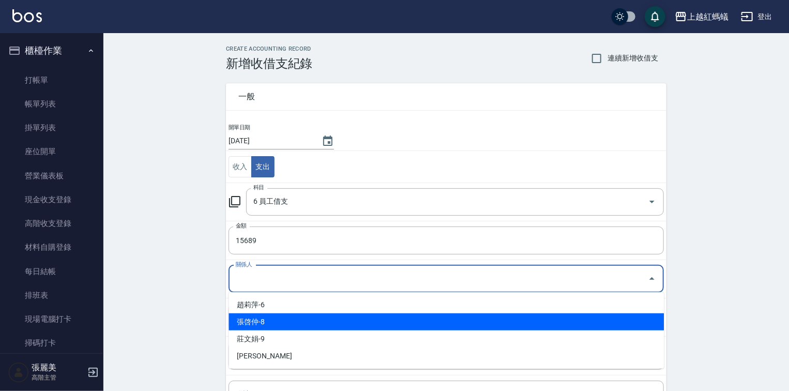
click at [297, 326] on li "張啓仲-8" at bounding box center [445, 321] width 435 height 17
type input "張啓仲-8"
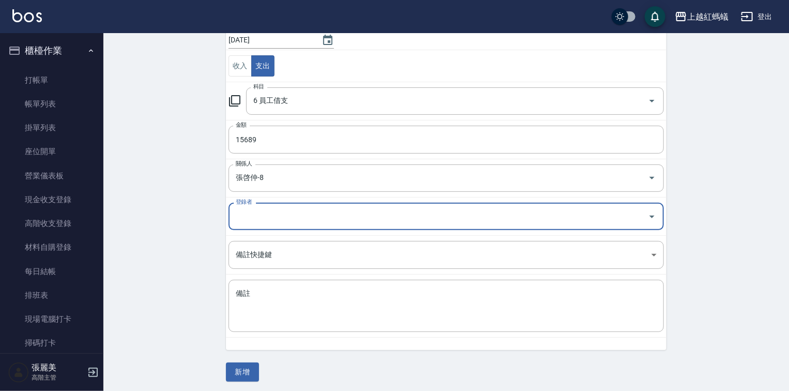
scroll to position [102, 0]
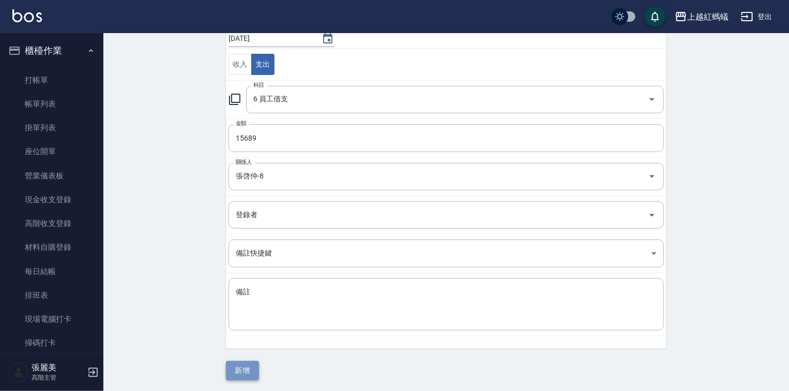
click at [243, 373] on button "新增" at bounding box center [242, 370] width 33 height 19
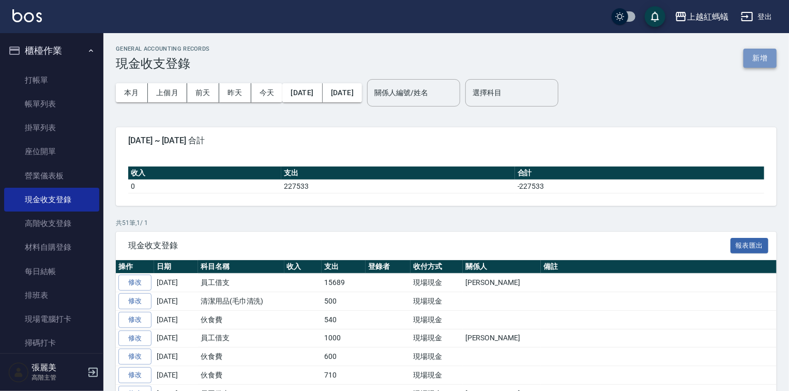
click at [772, 54] on button "新增" at bounding box center [759, 58] width 33 height 19
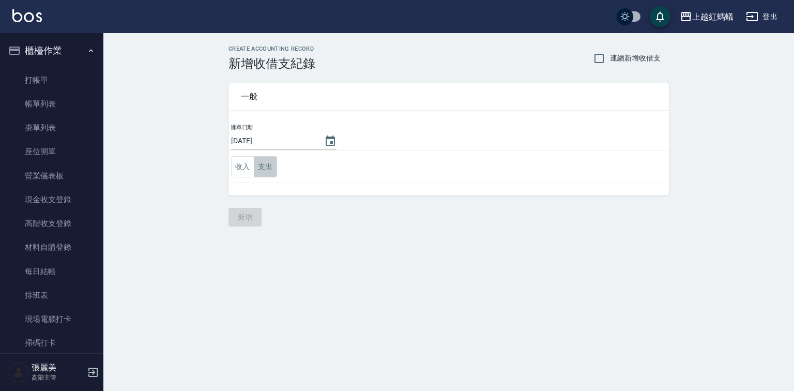
click at [267, 168] on button "支出" at bounding box center [265, 166] width 23 height 21
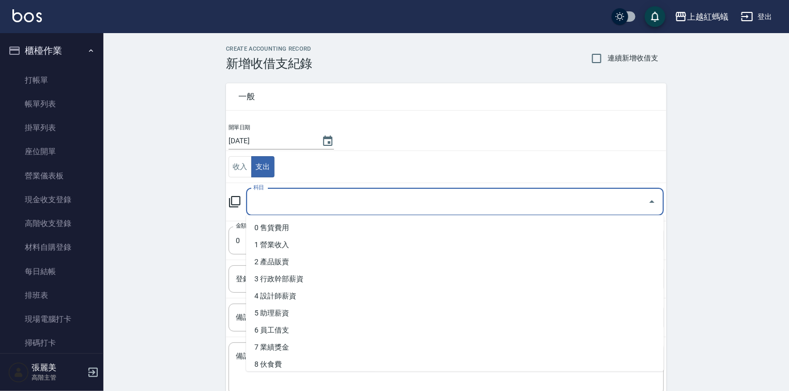
click at [257, 202] on input "科目" at bounding box center [447, 202] width 393 height 18
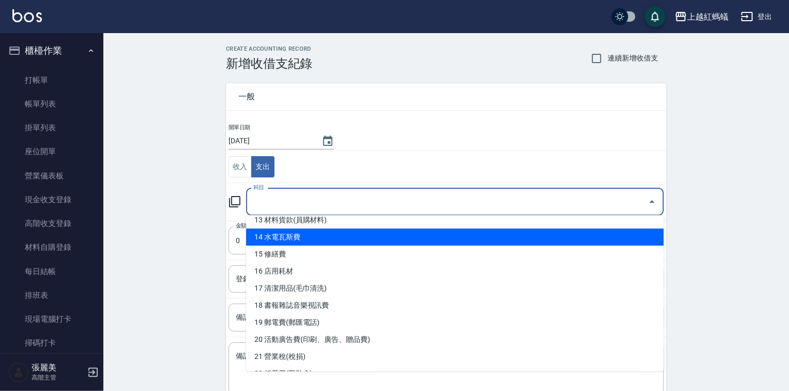
scroll to position [248, 0]
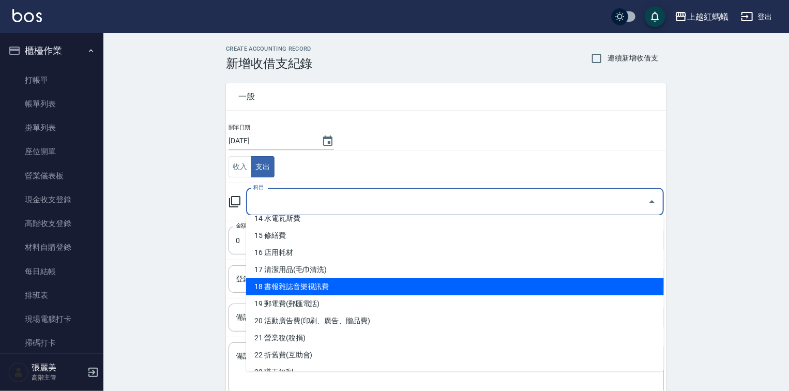
click at [301, 289] on li "18 書報雜誌音樂視訊費" at bounding box center [455, 286] width 418 height 17
type input "18 書報雜誌音樂視訊費"
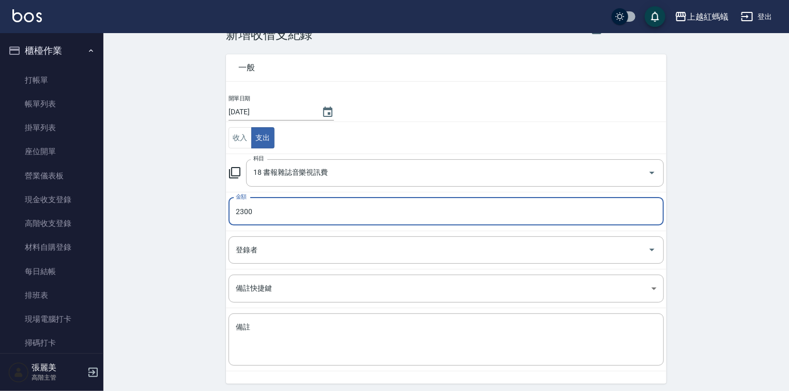
scroll to position [64, 0]
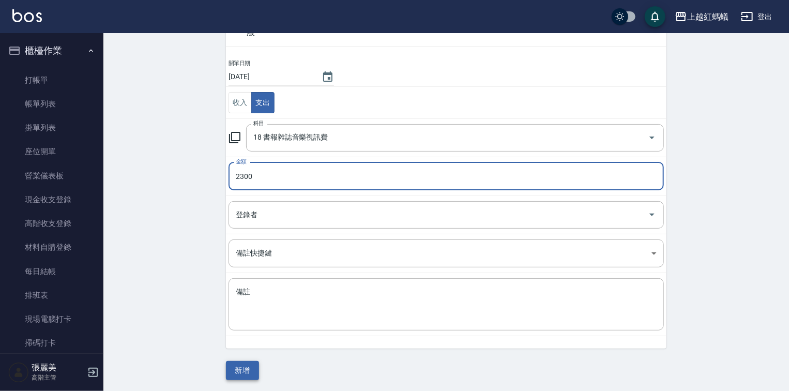
type input "2300"
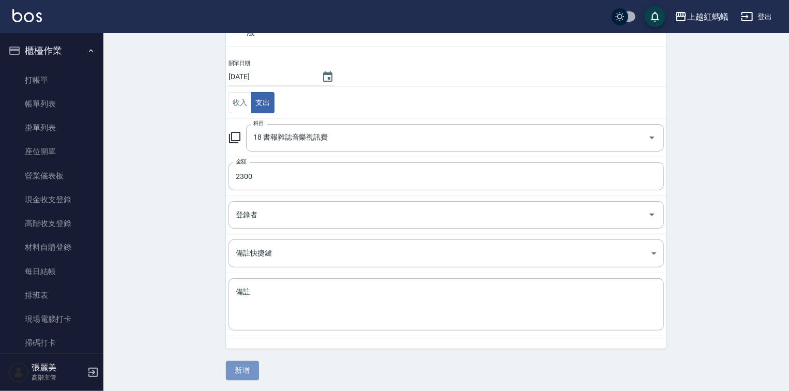
drag, startPoint x: 252, startPoint y: 370, endPoint x: 250, endPoint y: 360, distance: 10.4
click at [252, 369] on button "新增" at bounding box center [242, 370] width 33 height 19
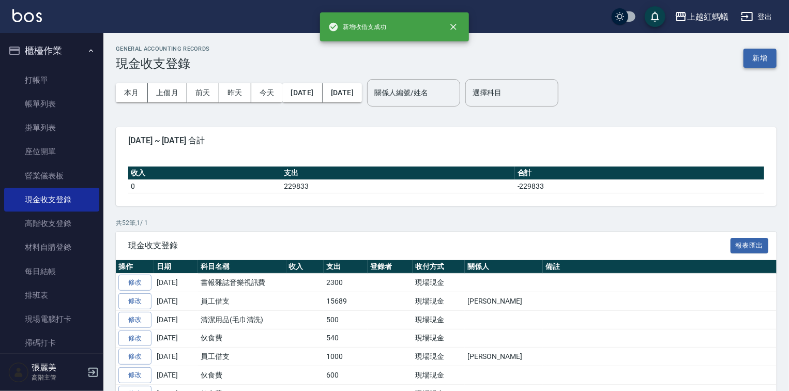
click at [769, 59] on button "新增" at bounding box center [759, 58] width 33 height 19
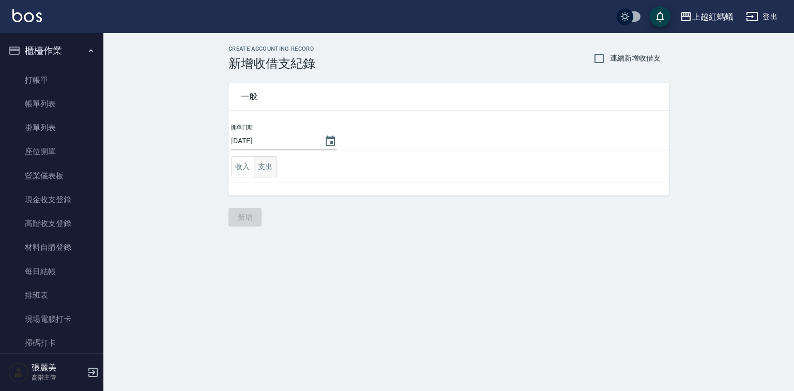
click at [270, 163] on button "支出" at bounding box center [265, 166] width 23 height 21
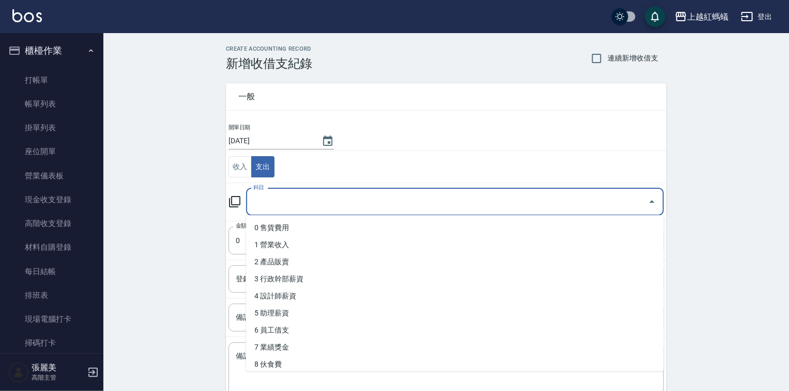
click at [275, 195] on input "科目" at bounding box center [447, 202] width 393 height 18
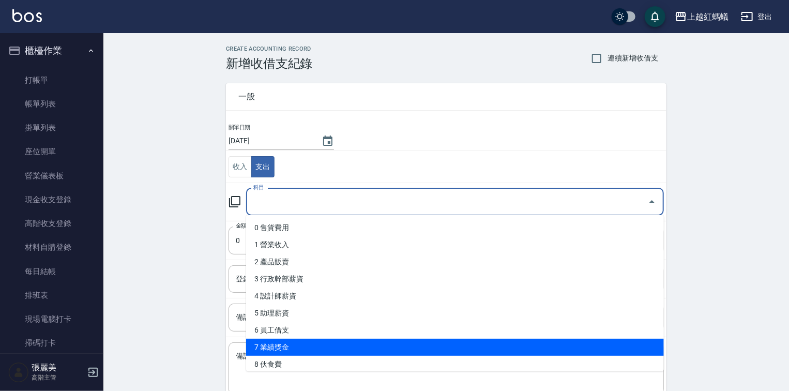
scroll to position [207, 0]
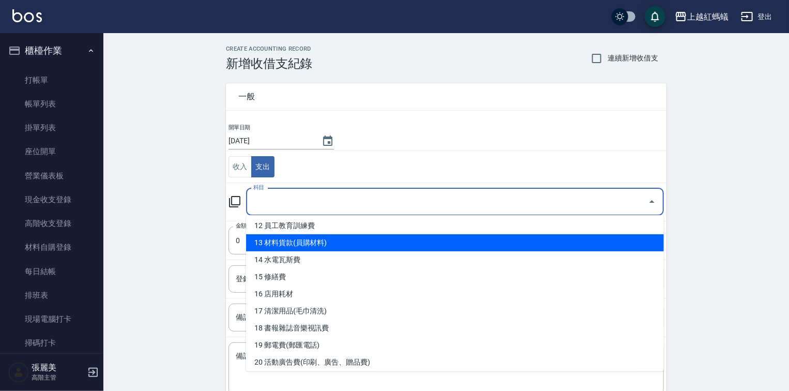
click at [313, 242] on li "13 材料貨款(員購材料)" at bounding box center [455, 242] width 418 height 17
type input "13 材料貨款(員購材料)"
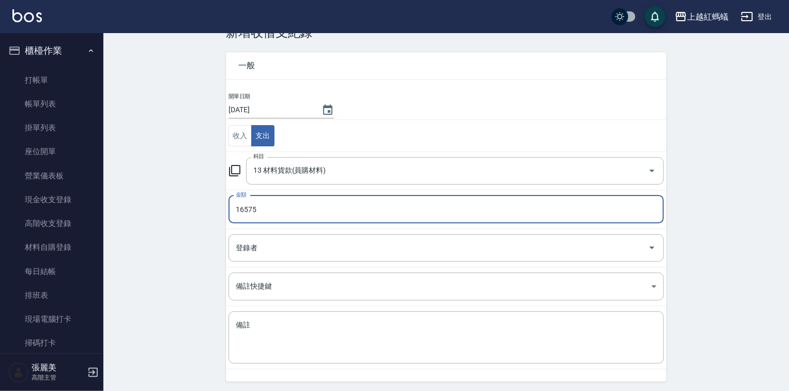
scroll to position [64, 0]
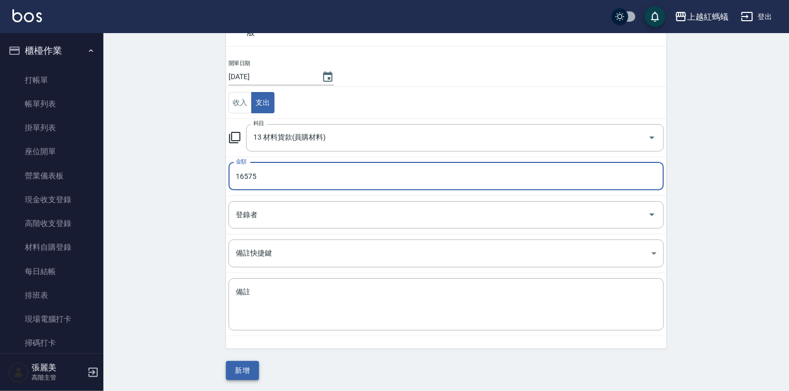
type input "16575"
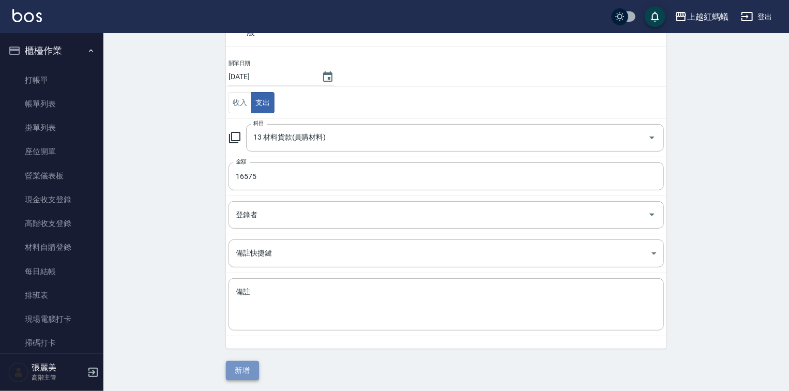
click at [256, 373] on button "新增" at bounding box center [242, 370] width 33 height 19
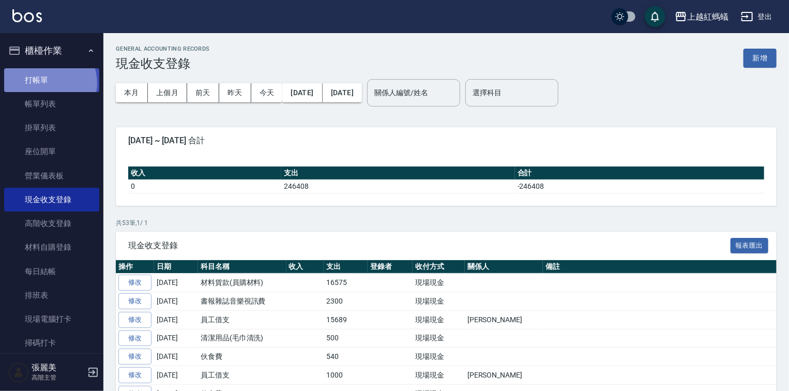
click at [47, 83] on link "打帳單" at bounding box center [51, 80] width 95 height 24
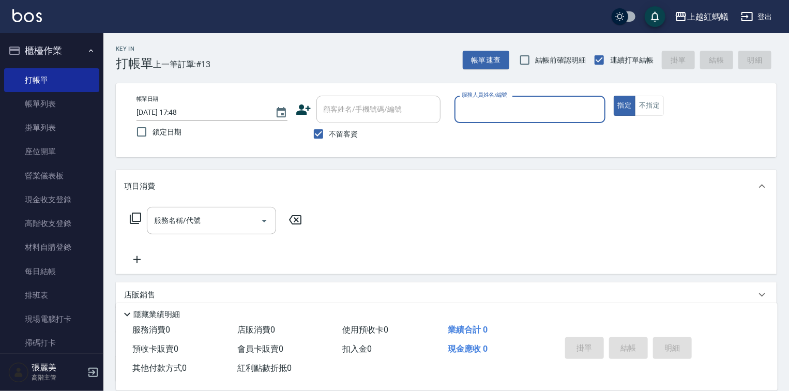
click at [503, 110] on input "服務人員姓名/編號" at bounding box center [530, 109] width 142 height 18
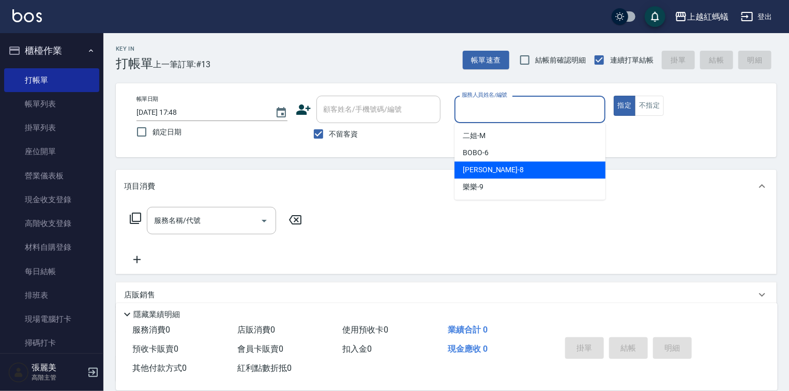
drag, startPoint x: 488, startPoint y: 174, endPoint x: 422, endPoint y: 184, distance: 66.4
click at [482, 174] on div "[PERSON_NAME] -8" at bounding box center [529, 169] width 151 height 17
type input "[PERSON_NAME]-8"
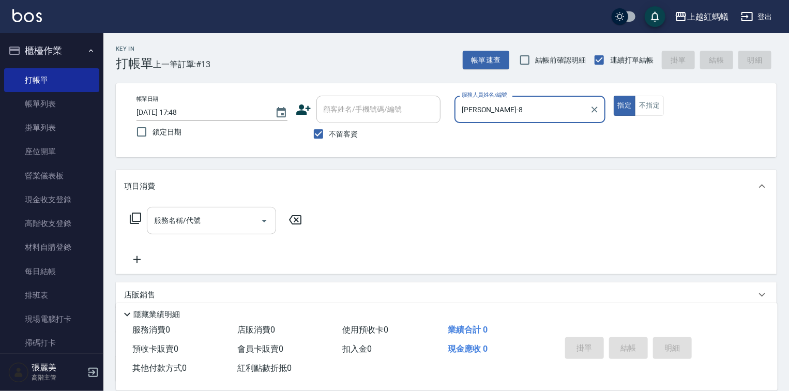
click at [216, 216] on input "服務名稱/代號" at bounding box center [203, 220] width 104 height 18
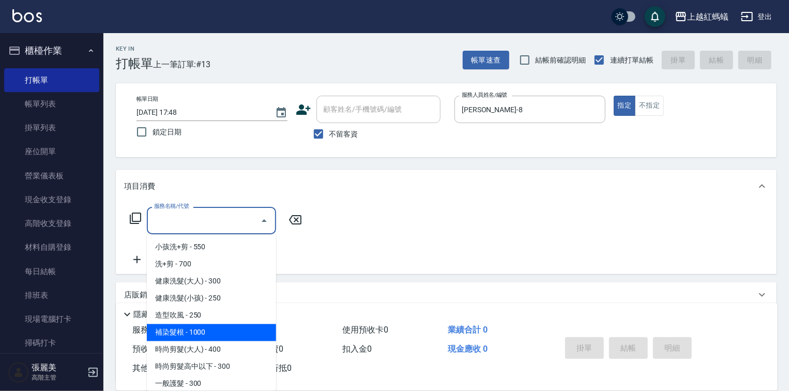
click at [214, 332] on span "補染髮根 - 1000" at bounding box center [211, 332] width 129 height 17
type input "補染髮根(204)"
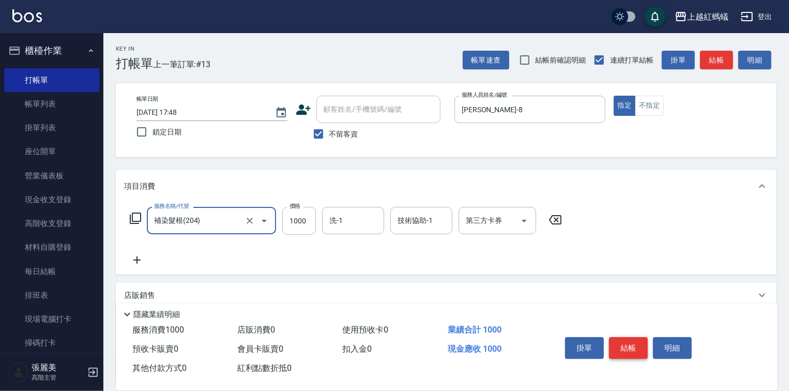
click at [624, 343] on button "結帳" at bounding box center [628, 348] width 39 height 22
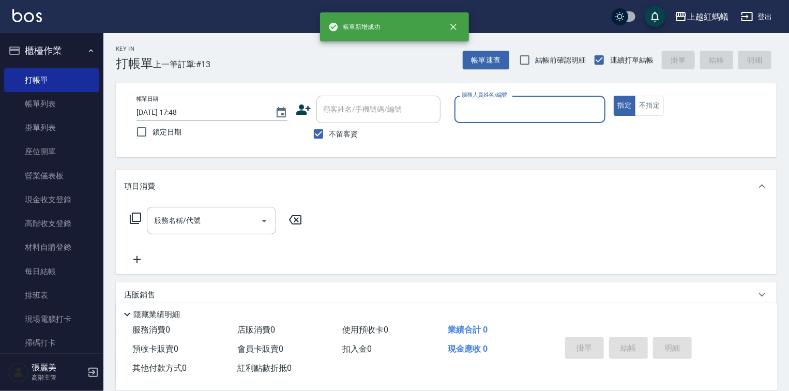
click at [488, 117] on input "服務人員姓名/編號" at bounding box center [530, 109] width 142 height 18
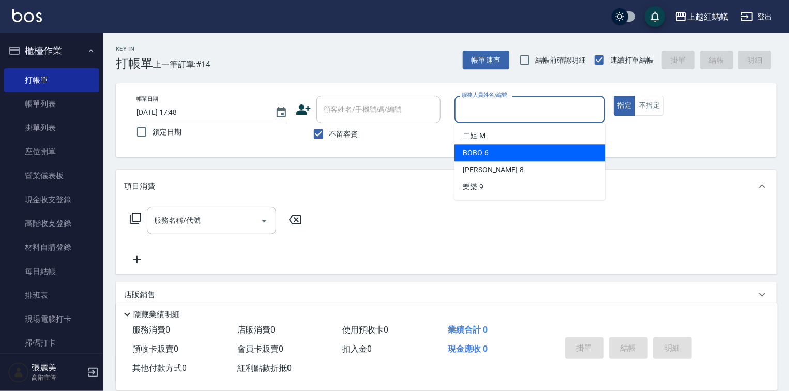
click at [494, 155] on div "BOBO -6" at bounding box center [529, 152] width 151 height 17
type input "BOBO-6"
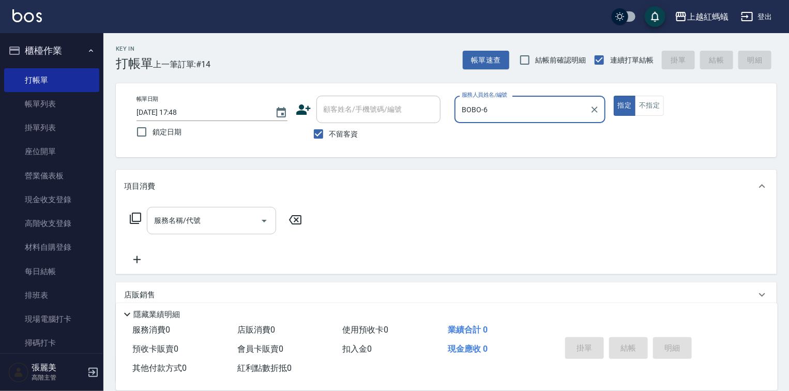
click at [215, 215] on input "服務名稱/代號" at bounding box center [203, 220] width 104 height 18
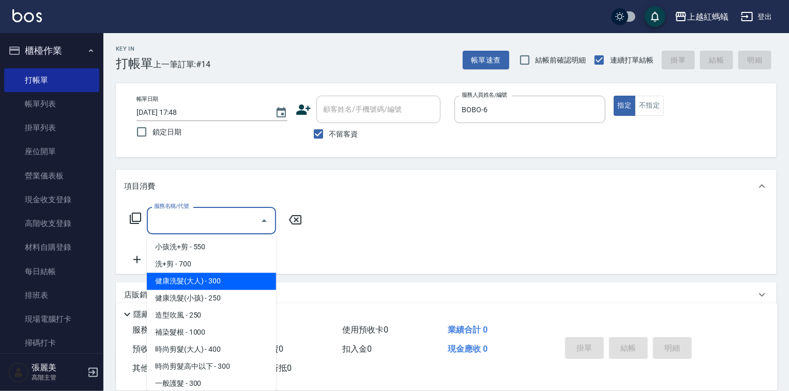
click at [248, 282] on span "健康洗髮(大人) - 300" at bounding box center [211, 281] width 129 height 17
type input "健康洗髮(大人)(201)"
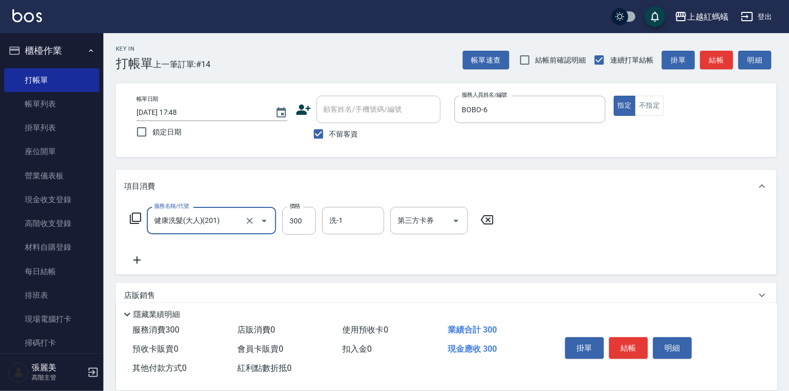
click at [629, 342] on button "結帳" at bounding box center [628, 348] width 39 height 22
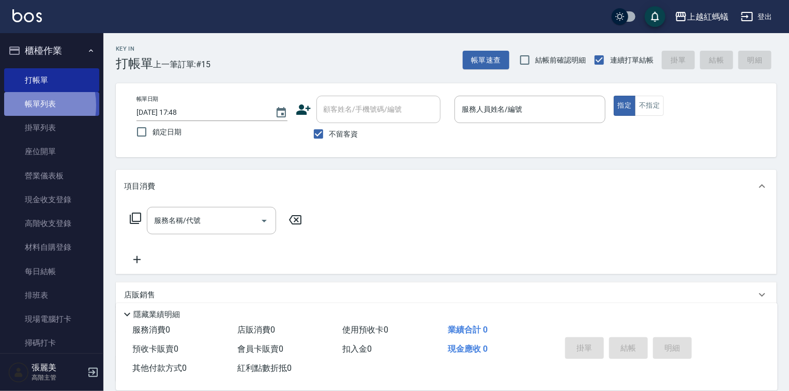
click at [21, 105] on link "帳單列表" at bounding box center [51, 104] width 95 height 24
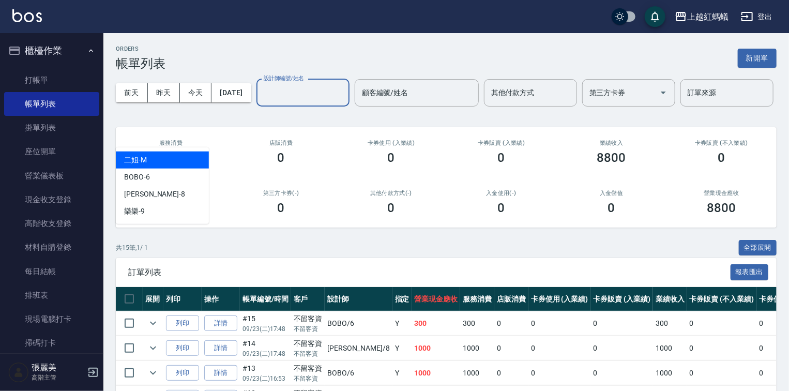
click at [261, 102] on input "設計師編號/姓名" at bounding box center [303, 93] width 84 height 18
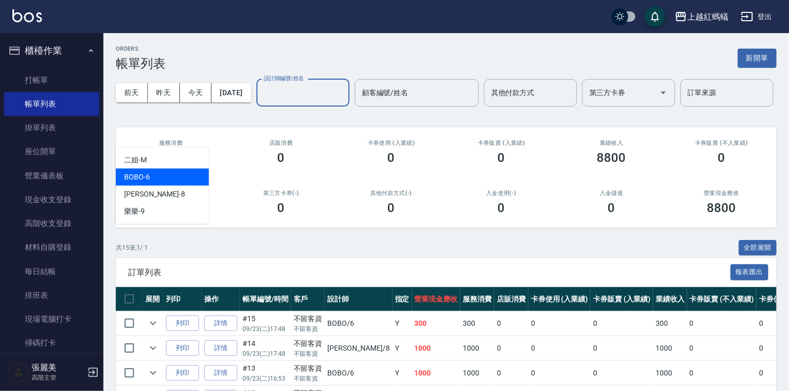
click at [158, 177] on div "BOBO -6" at bounding box center [162, 176] width 93 height 17
type input "BOBO-6"
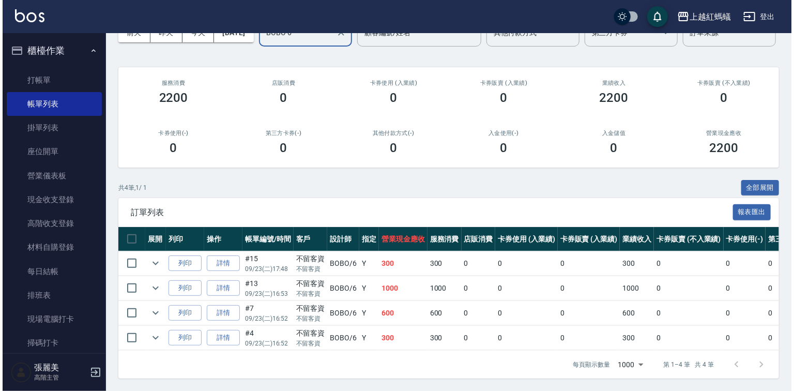
scroll to position [99, 0]
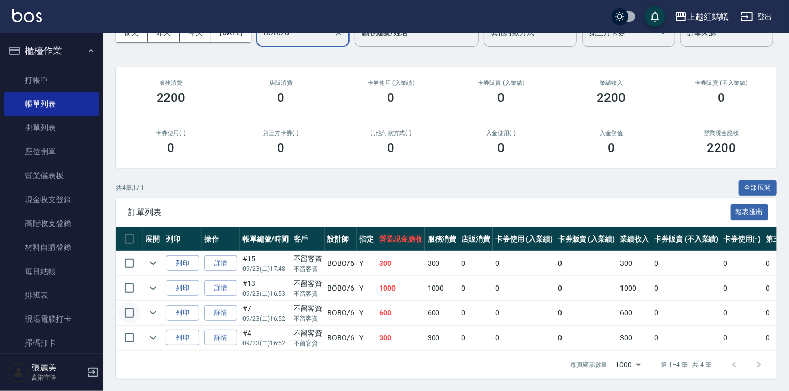
click at [131, 306] on input "checkbox" at bounding box center [129, 313] width 22 height 22
checkbox input "true"
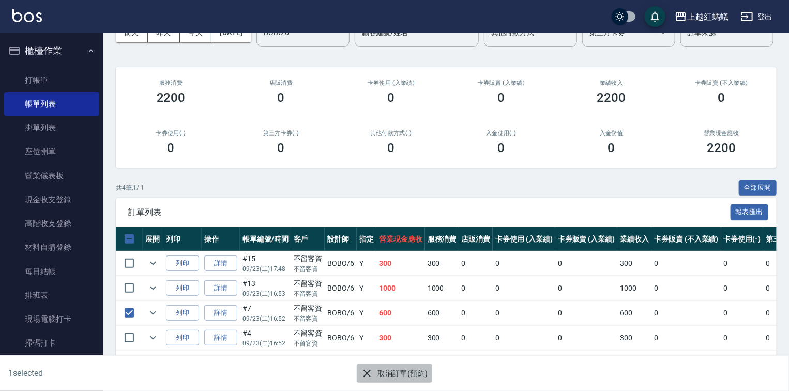
click at [399, 374] on button "取消訂單(預約)" at bounding box center [394, 373] width 75 height 19
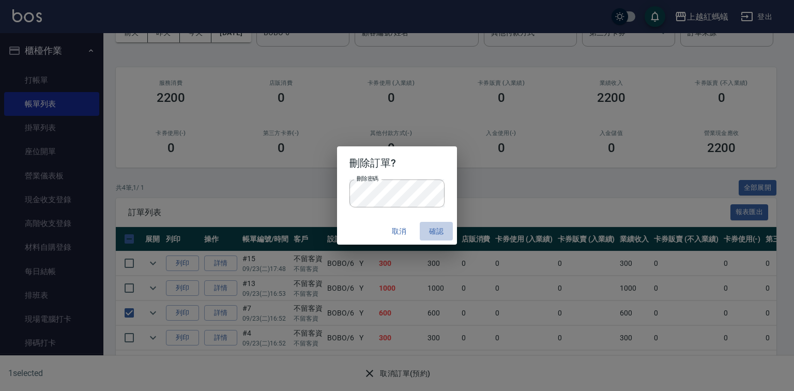
click at [436, 231] on button "確認" at bounding box center [436, 231] width 33 height 19
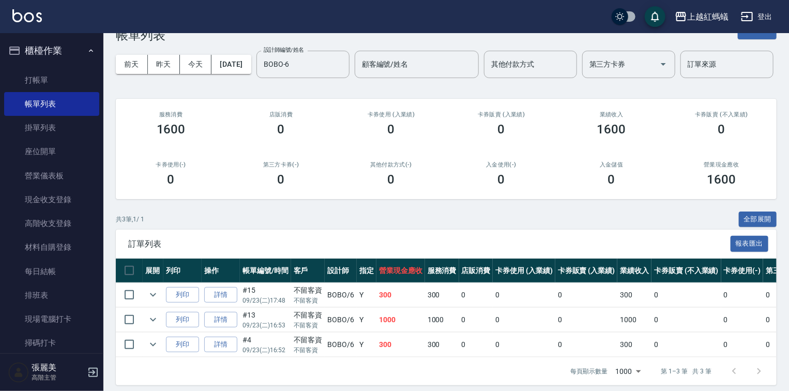
scroll to position [0, 0]
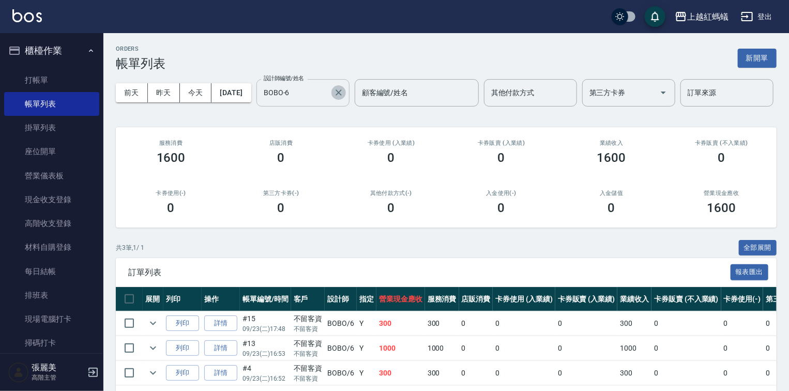
click at [335, 96] on icon "Clear" at bounding box center [338, 92] width 6 height 6
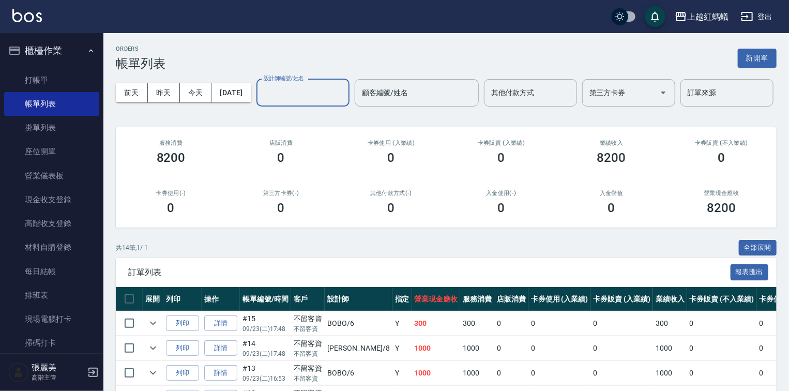
click at [261, 102] on input "設計師編號/姓名" at bounding box center [303, 93] width 84 height 18
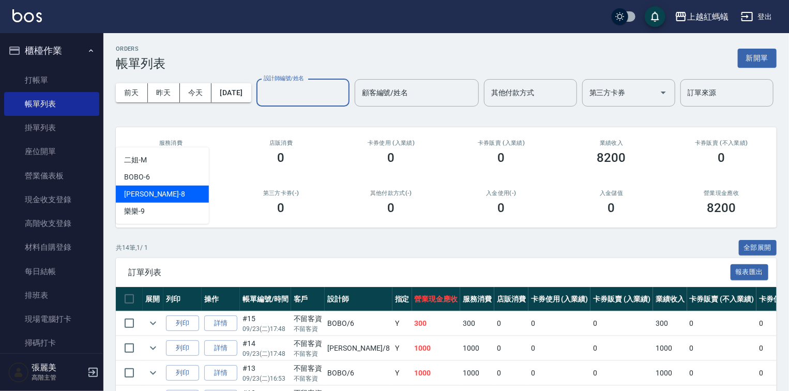
click at [155, 196] on div "[PERSON_NAME] -8" at bounding box center [162, 194] width 93 height 17
type input "[PERSON_NAME]-8"
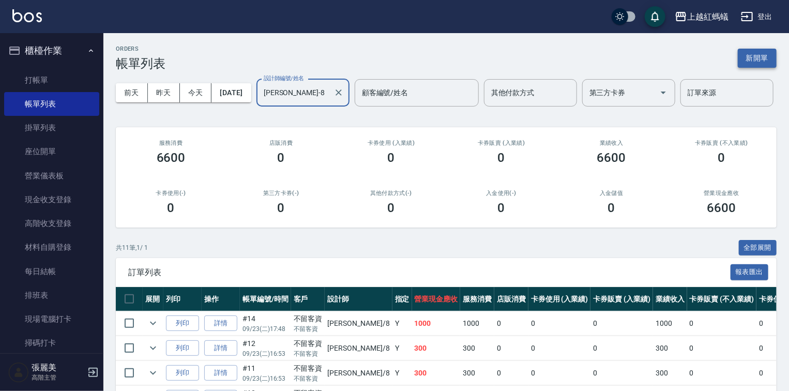
click at [755, 59] on button "新開單" at bounding box center [756, 58] width 39 height 19
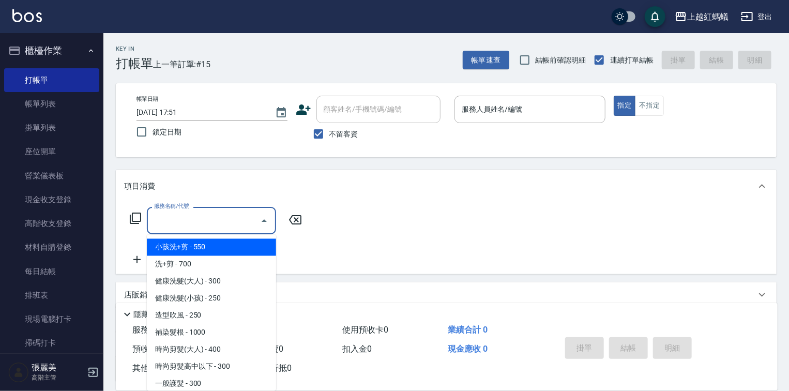
click at [226, 223] on input "服務名稱/代號" at bounding box center [203, 220] width 104 height 18
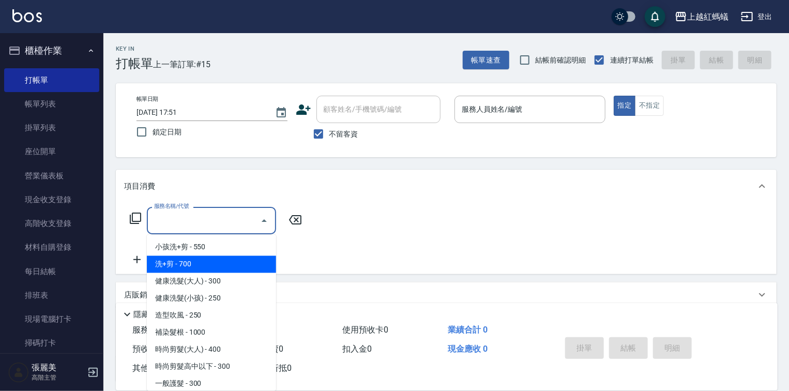
click at [188, 260] on span "洗+剪 - 700" at bounding box center [211, 264] width 129 height 17
type input "洗+剪(200)"
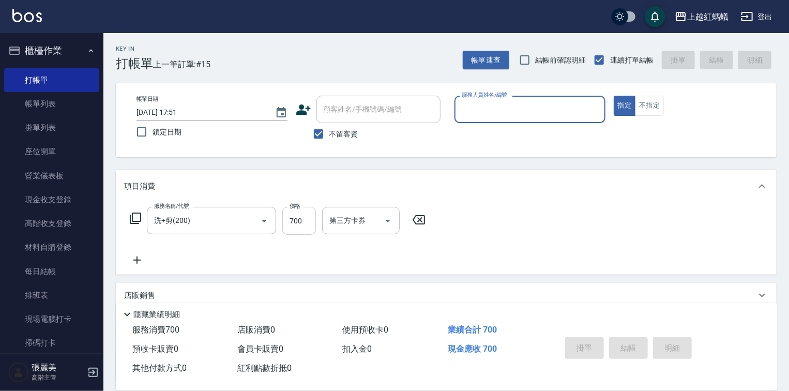
click at [302, 213] on input "700" at bounding box center [299, 221] width 34 height 28
type input "6"
type input "00"
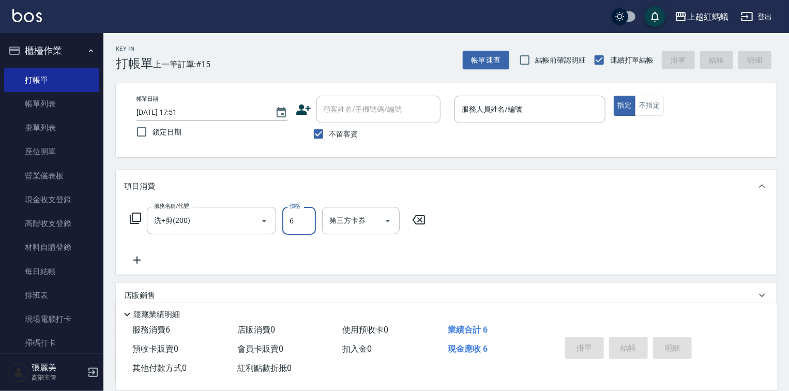
click at [297, 224] on input "6" at bounding box center [299, 221] width 34 height 28
type input "60"
type input "0"
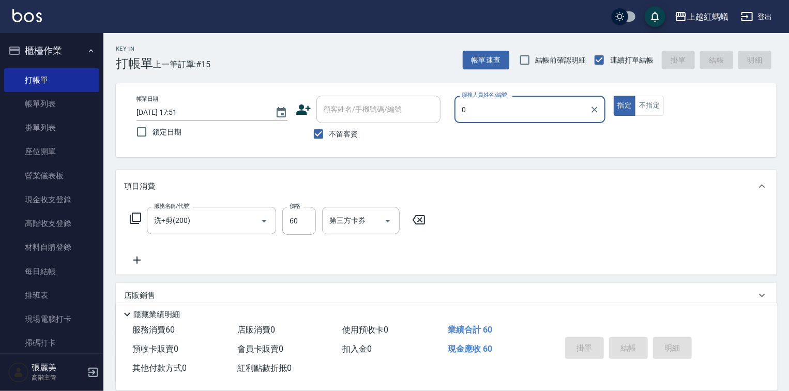
click at [533, 112] on input "0" at bounding box center [522, 109] width 126 height 18
click at [593, 112] on icon "Clear" at bounding box center [594, 109] width 10 height 10
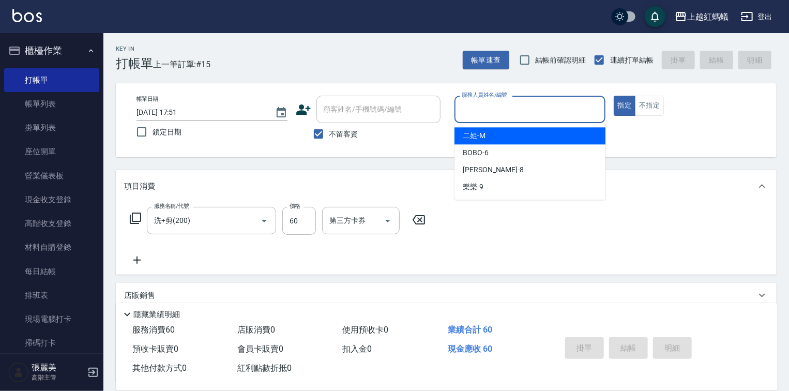
click at [504, 112] on input "服務人員姓名/編號" at bounding box center [530, 109] width 142 height 18
click at [493, 103] on input "服務人員姓名/編號" at bounding box center [530, 109] width 142 height 18
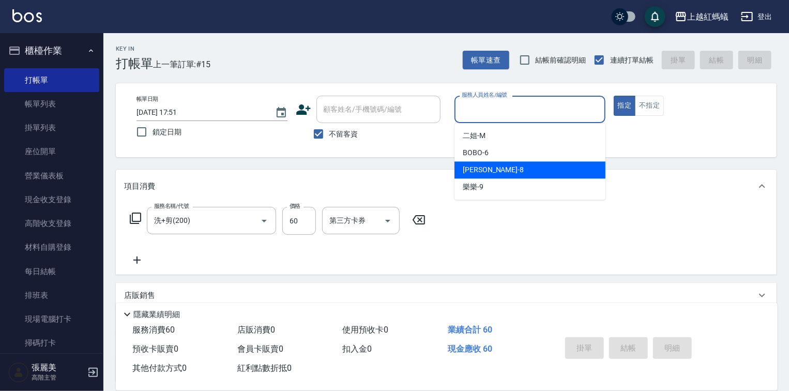
click at [471, 167] on span "[PERSON_NAME] -8" at bounding box center [492, 169] width 61 height 11
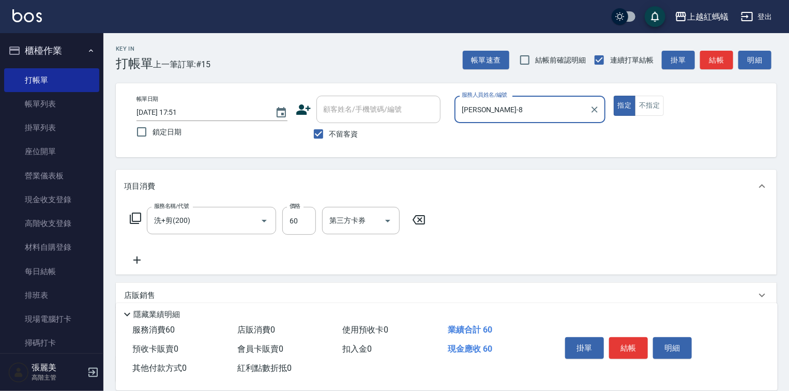
type input "[PERSON_NAME]-8"
click at [297, 205] on label "價格" at bounding box center [294, 206] width 11 height 8
click at [297, 207] on input "60" at bounding box center [299, 221] width 34 height 28
click at [297, 210] on div "價格 60 價格" at bounding box center [299, 221] width 34 height 28
click at [298, 211] on input "60" at bounding box center [299, 221] width 34 height 28
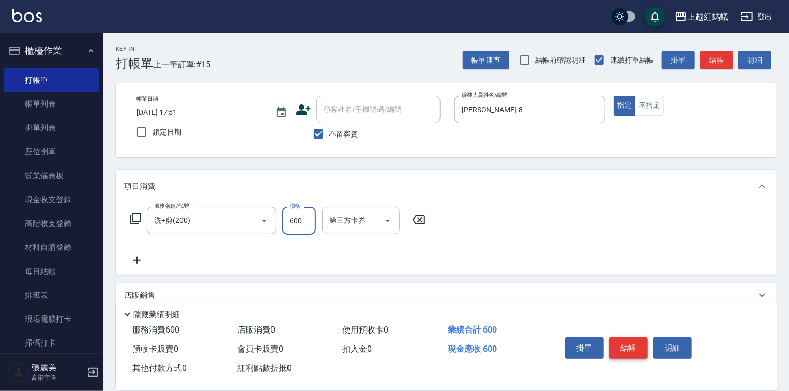
type input "600"
click at [629, 347] on button "結帳" at bounding box center [628, 348] width 39 height 22
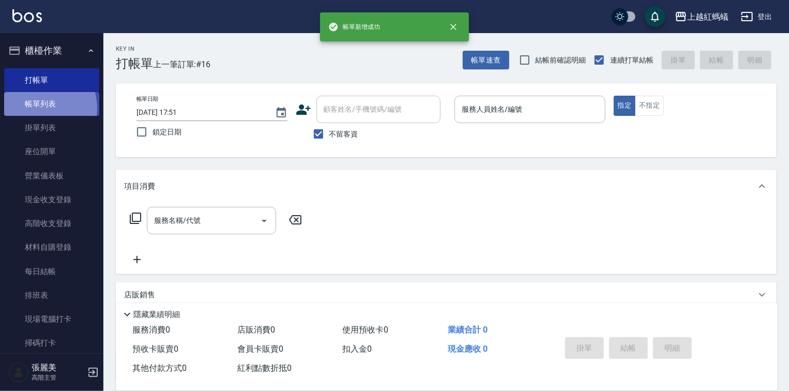
click at [36, 109] on link "帳單列表" at bounding box center [51, 104] width 95 height 24
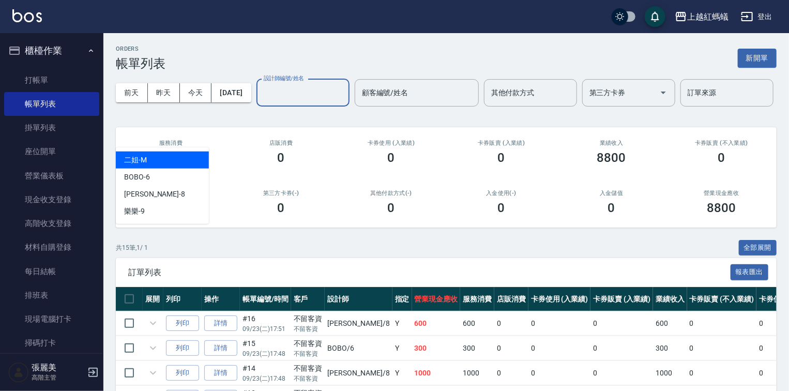
click at [261, 102] on input "設計師編號/姓名" at bounding box center [303, 93] width 84 height 18
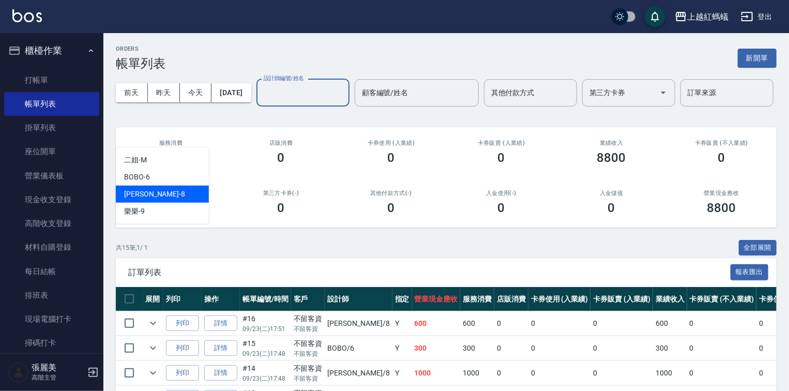
click at [154, 191] on div "[PERSON_NAME] -8" at bounding box center [162, 194] width 93 height 17
type input "[PERSON_NAME]-8"
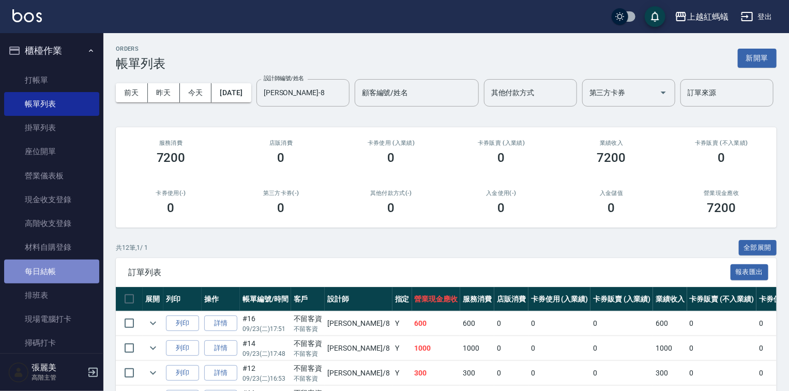
click at [52, 272] on link "每日結帳" at bounding box center [51, 271] width 95 height 24
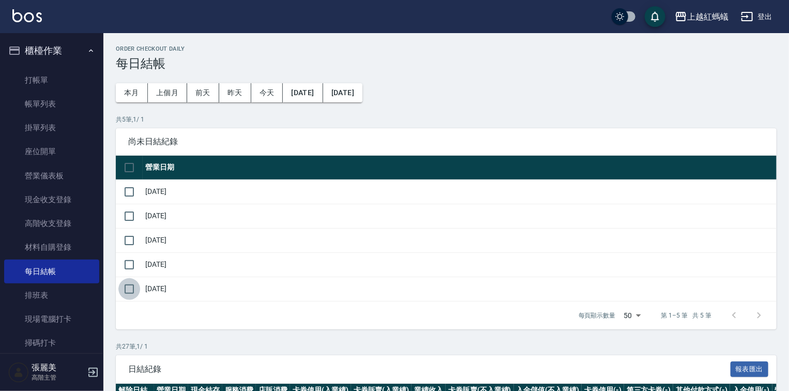
click at [130, 288] on input "checkbox" at bounding box center [129, 289] width 22 height 22
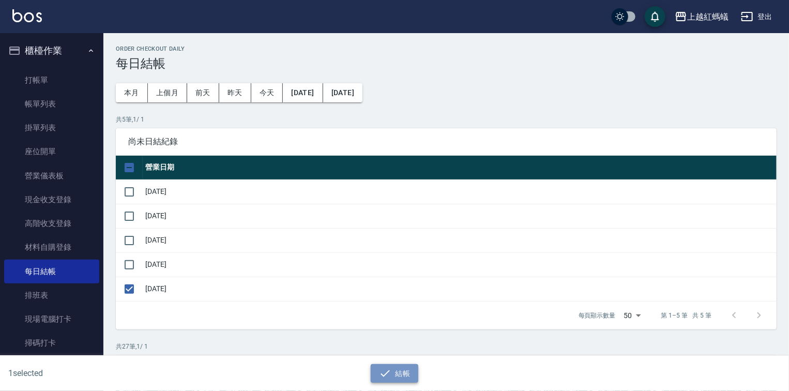
click at [390, 364] on button "結帳" at bounding box center [394, 373] width 48 height 19
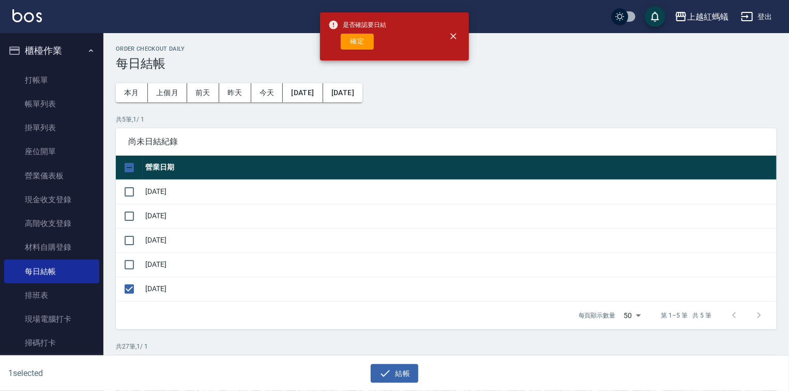
click at [350, 31] on div "是否確認要日結 確定" at bounding box center [357, 37] width 58 height 42
click at [352, 39] on button "確定" at bounding box center [357, 42] width 33 height 16
checkbox input "false"
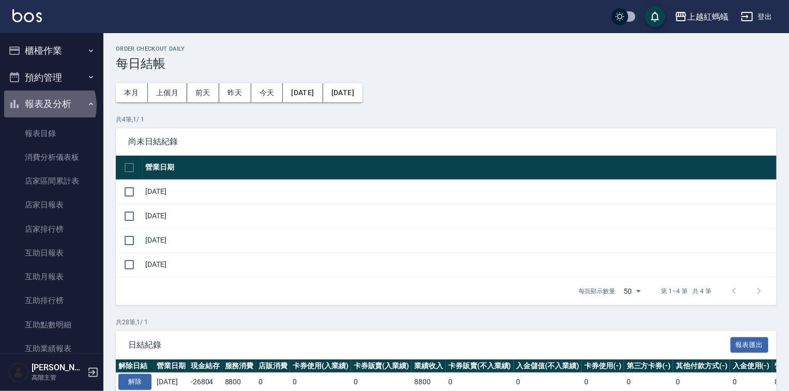
click at [44, 105] on button "報表及分析" at bounding box center [51, 103] width 95 height 27
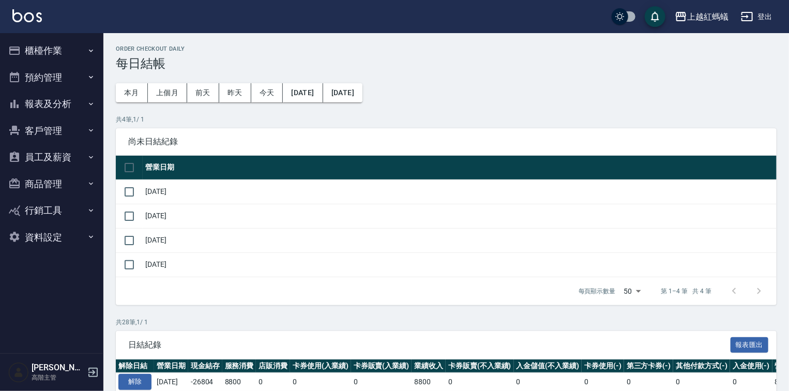
click at [45, 102] on button "報表及分析" at bounding box center [51, 103] width 95 height 27
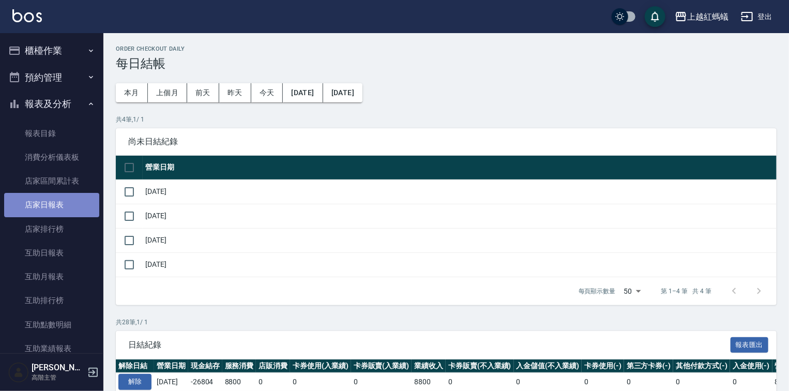
click at [54, 200] on link "店家日報表" at bounding box center [51, 205] width 95 height 24
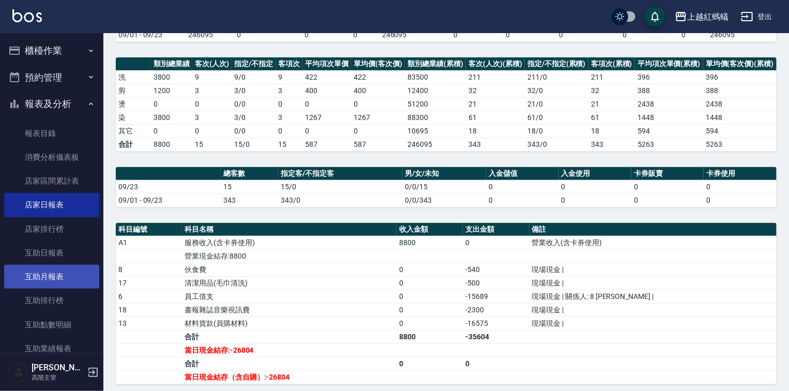
scroll to position [248, 0]
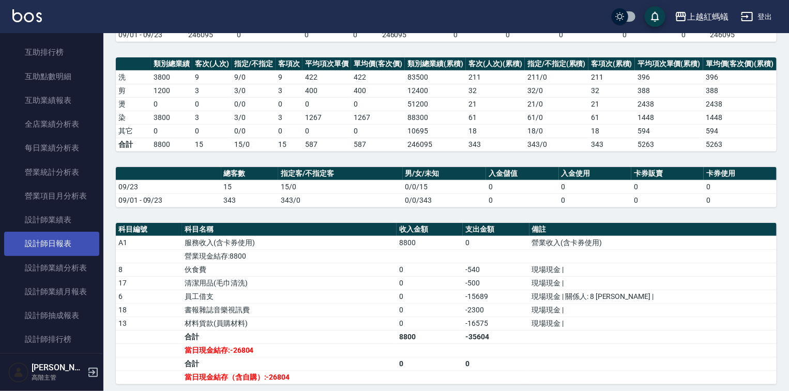
click at [49, 241] on link "設計師日報表" at bounding box center [51, 243] width 95 height 24
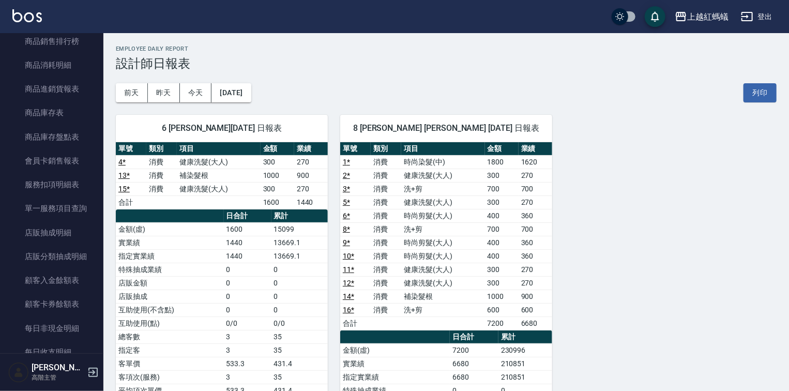
scroll to position [868, 0]
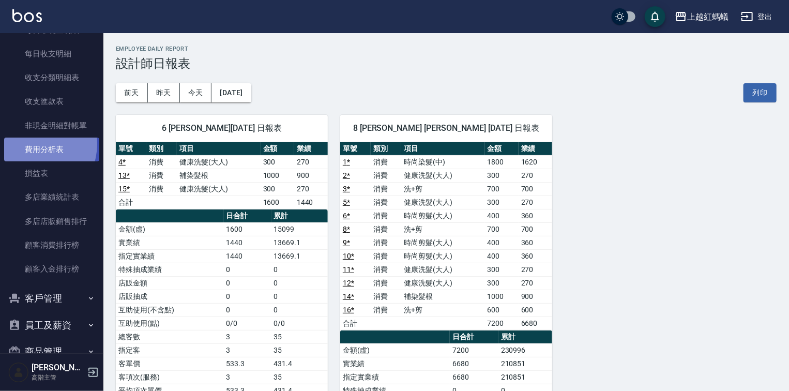
click at [32, 144] on link "費用分析表" at bounding box center [51, 149] width 95 height 24
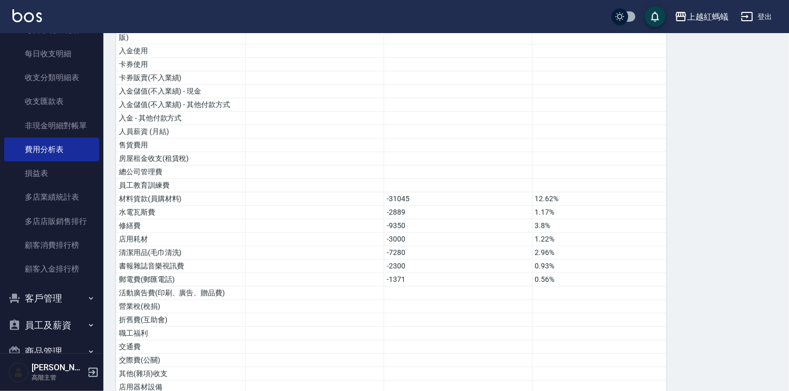
scroll to position [501, 0]
